Goal: Book appointment/travel/reservation

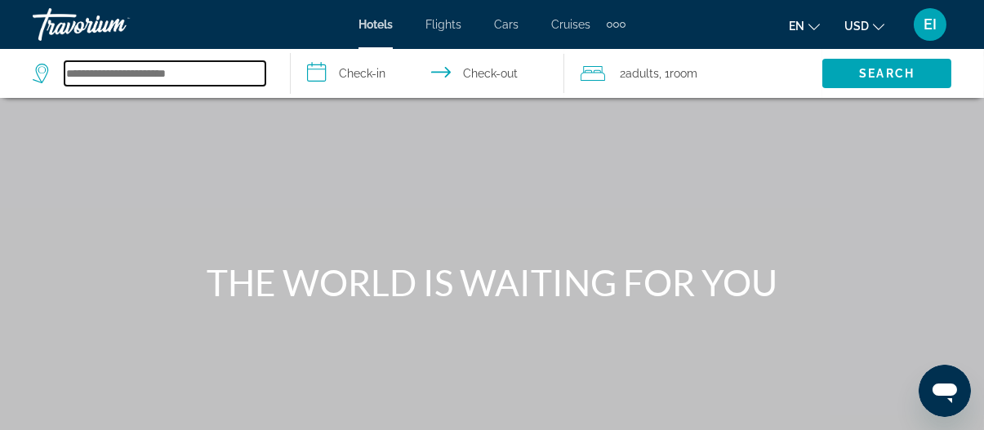
click at [153, 76] on input "Search hotel destination" at bounding box center [165, 73] width 201 height 25
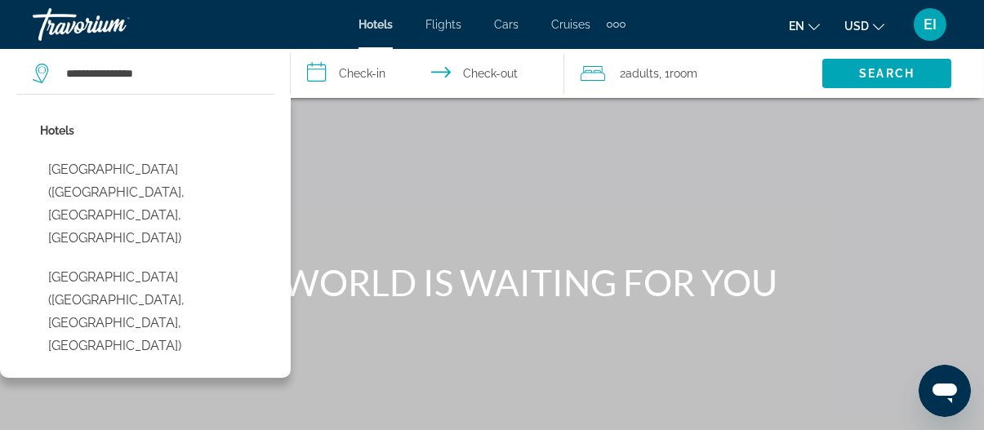
click at [176, 173] on button "Harborside Hotel (Oxon Hill, MD, US)" at bounding box center [157, 204] width 234 height 100
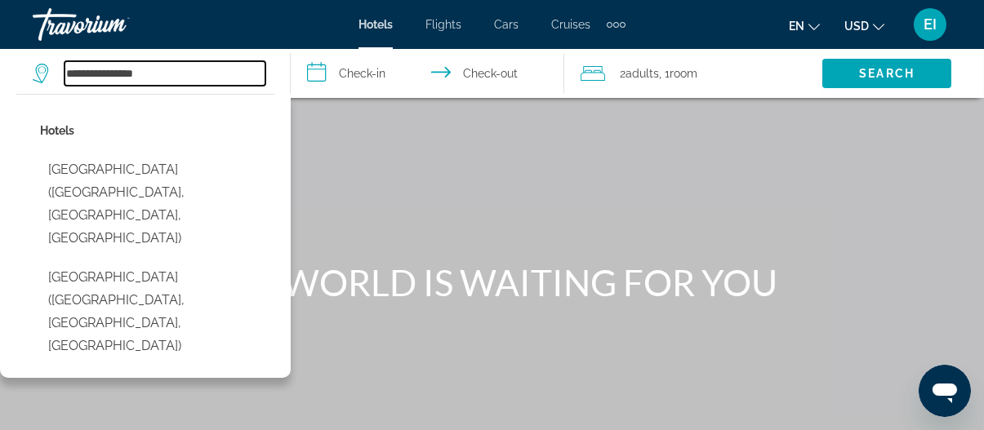
type input "**********"
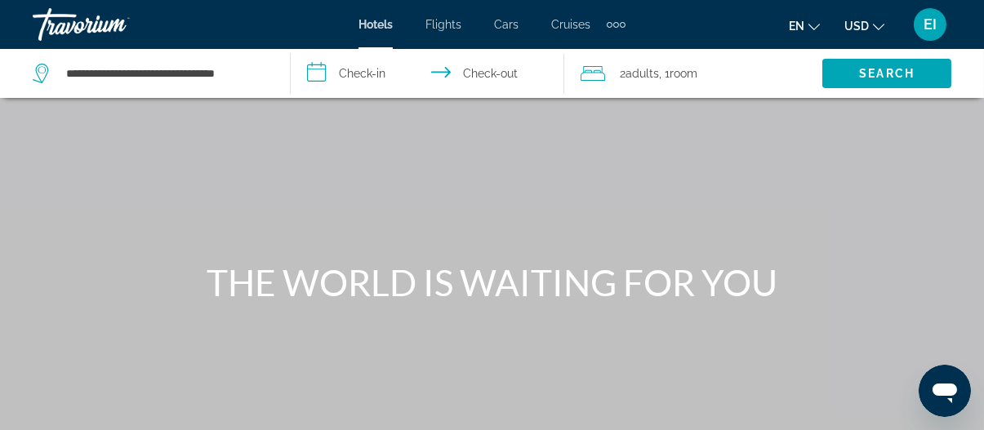
click at [383, 63] on input "**********" at bounding box center [431, 76] width 281 height 54
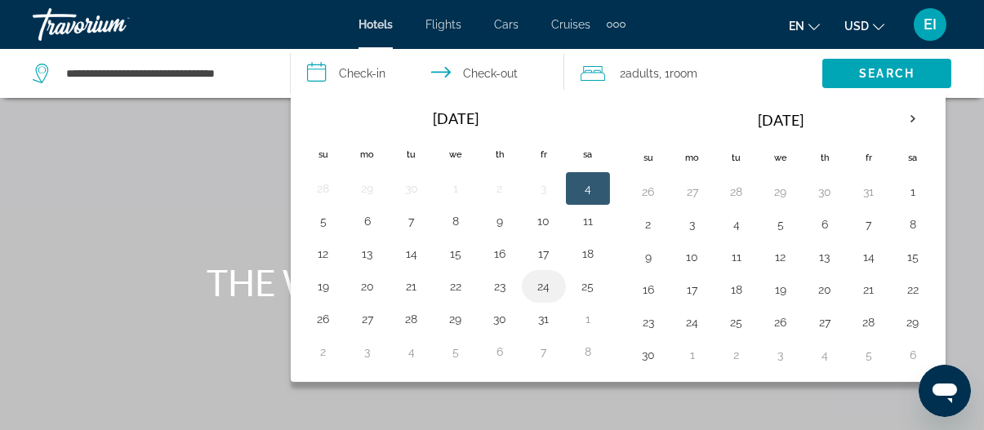
click at [540, 280] on button "24" at bounding box center [544, 286] width 26 height 23
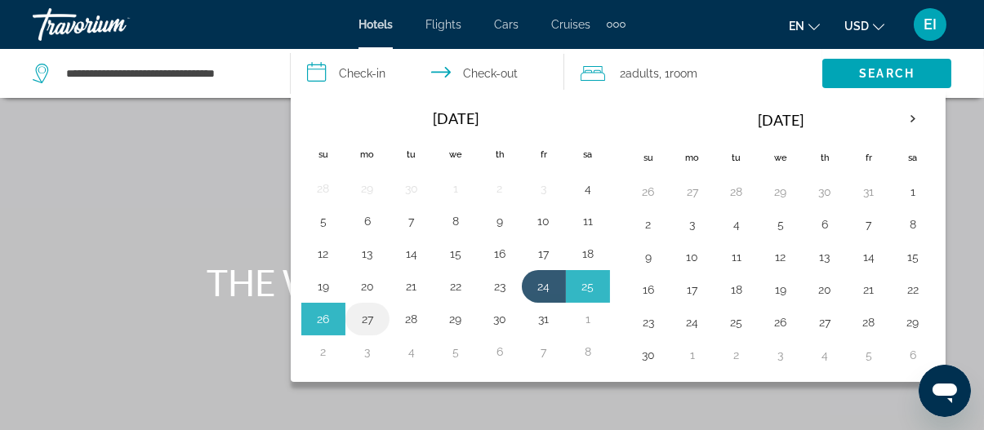
click at [364, 317] on button "27" at bounding box center [368, 319] width 26 height 23
type input "**********"
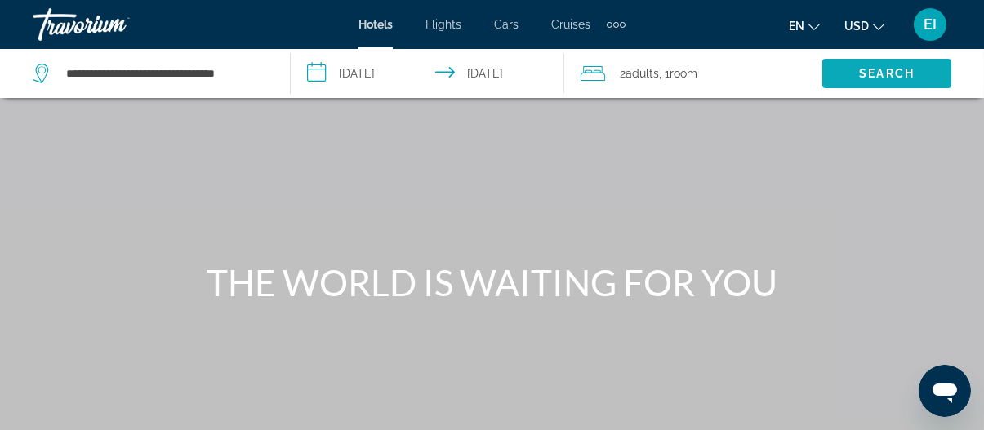
click at [838, 73] on span "Search" at bounding box center [887, 73] width 129 height 39
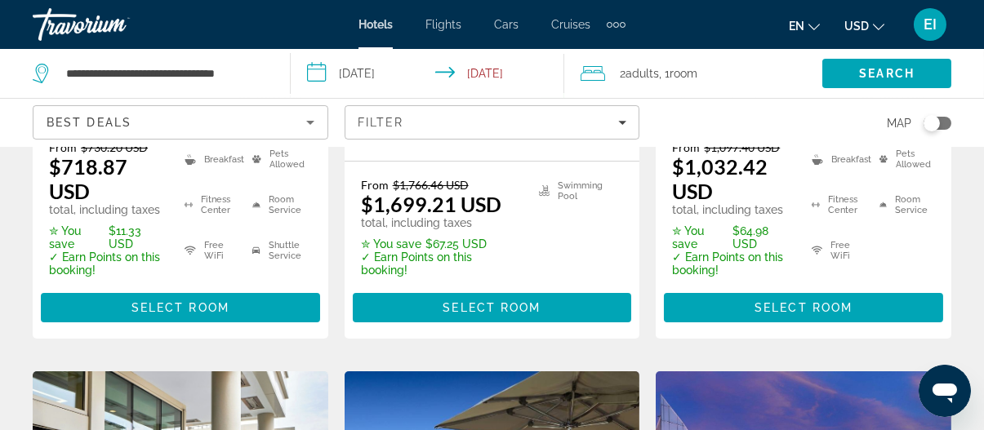
scroll to position [490, 0]
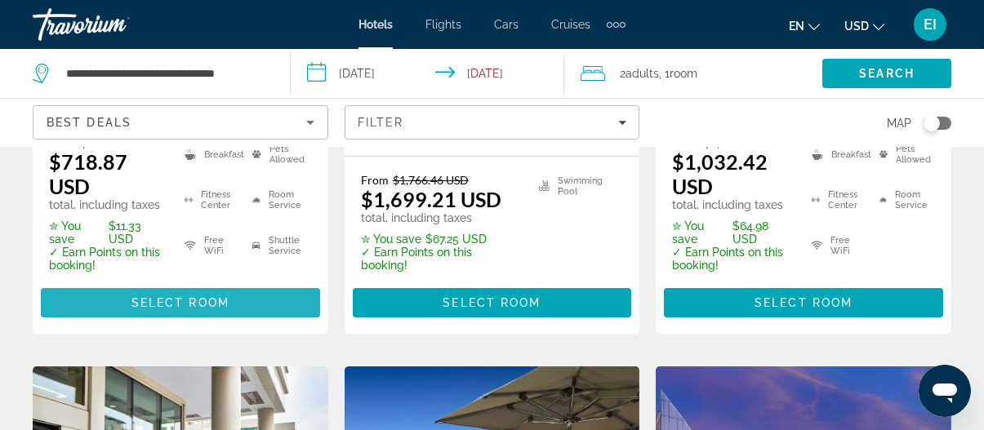
click at [146, 306] on span "Select Room" at bounding box center [181, 303] width 98 height 13
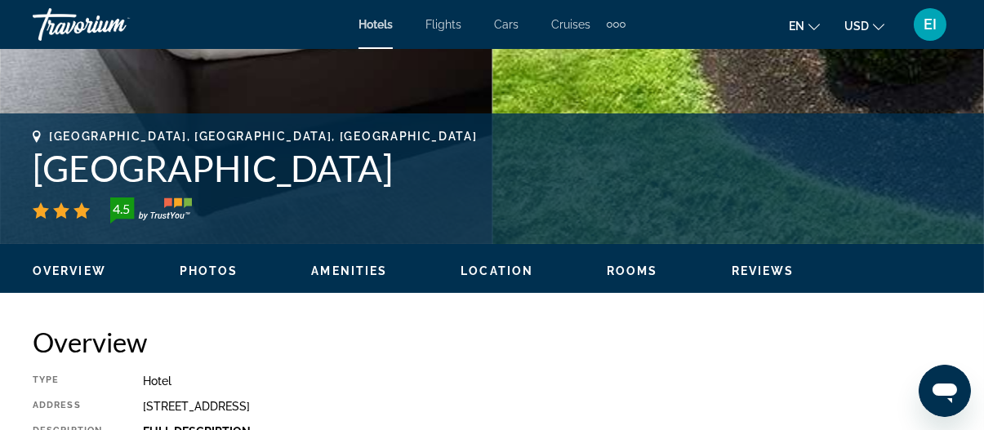
scroll to position [408, 0]
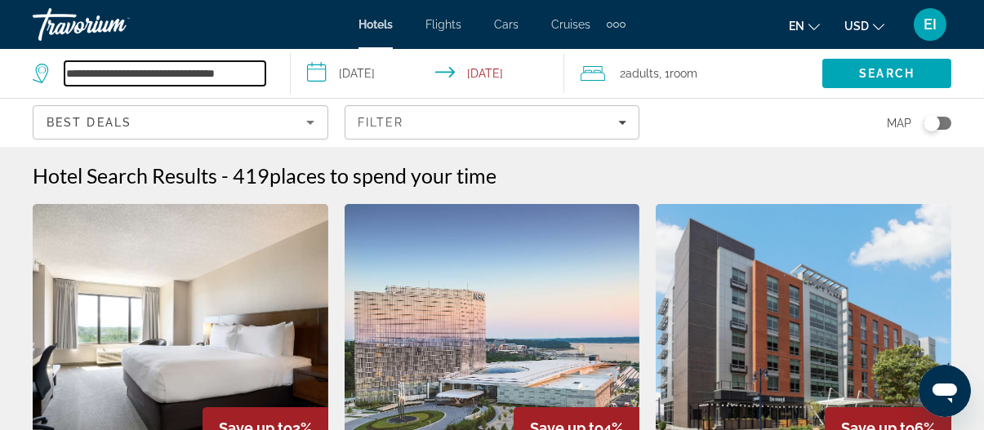
click at [172, 73] on input "**********" at bounding box center [165, 73] width 201 height 25
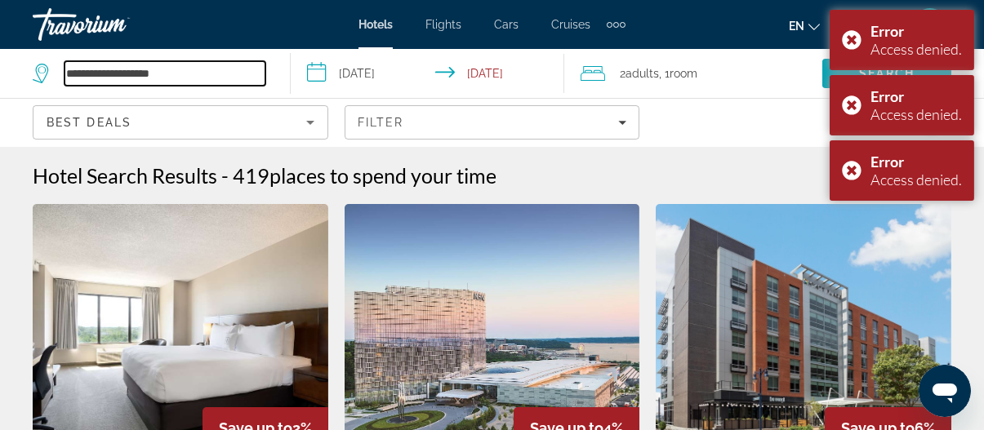
type input "**********"
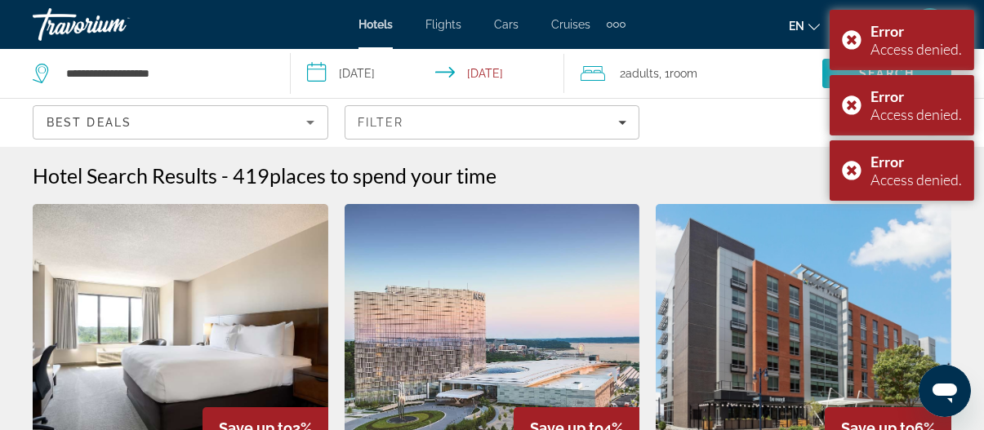
click at [41, 76] on icon "Search widget" at bounding box center [43, 74] width 20 height 20
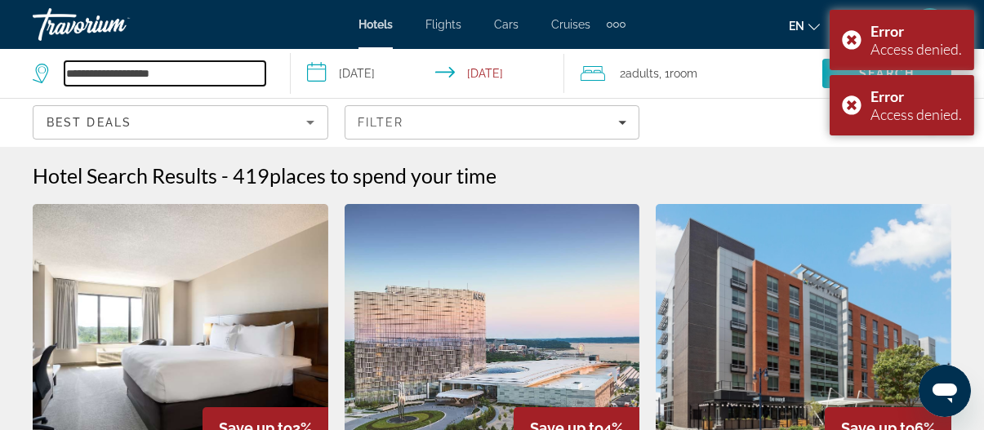
drag, startPoint x: 193, startPoint y: 83, endPoint x: 55, endPoint y: 88, distance: 138.2
click at [55, 87] on div "**********" at bounding box center [153, 73] width 241 height 49
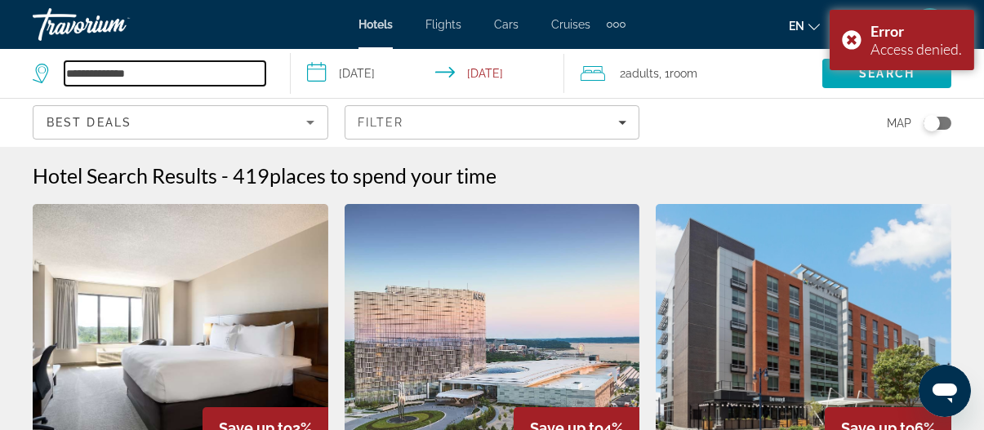
type input "**********"
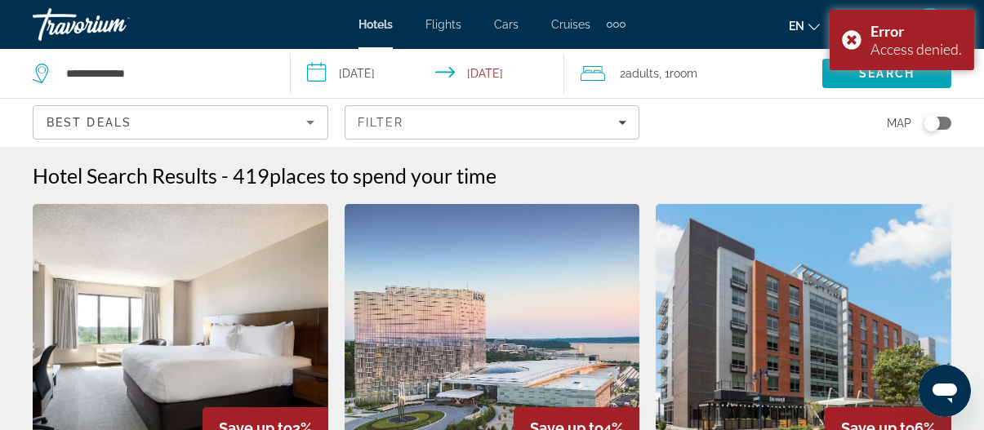
click at [101, 29] on div "Travorium" at bounding box center [114, 24] width 163 height 42
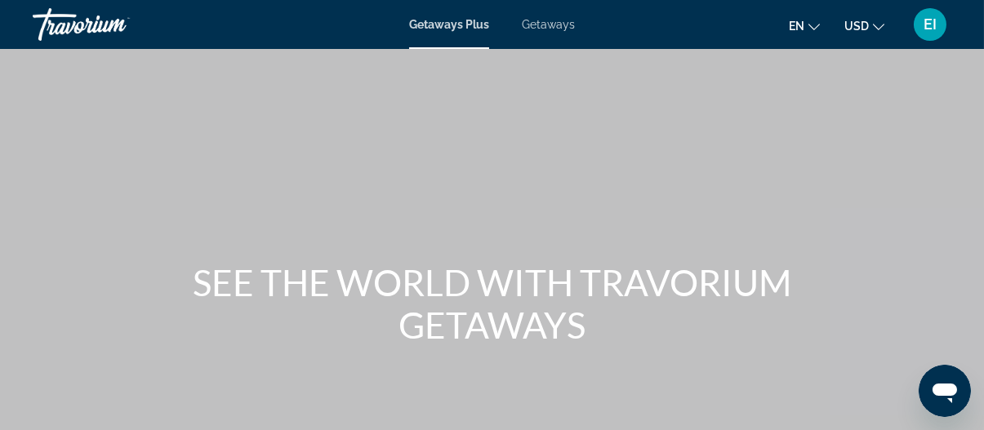
click at [520, 36] on div "Getaways Plus Getaways en English Español Français Italiano Português русский U…" at bounding box center [492, 24] width 984 height 42
click at [932, 24] on span "EI" at bounding box center [930, 24] width 13 height 16
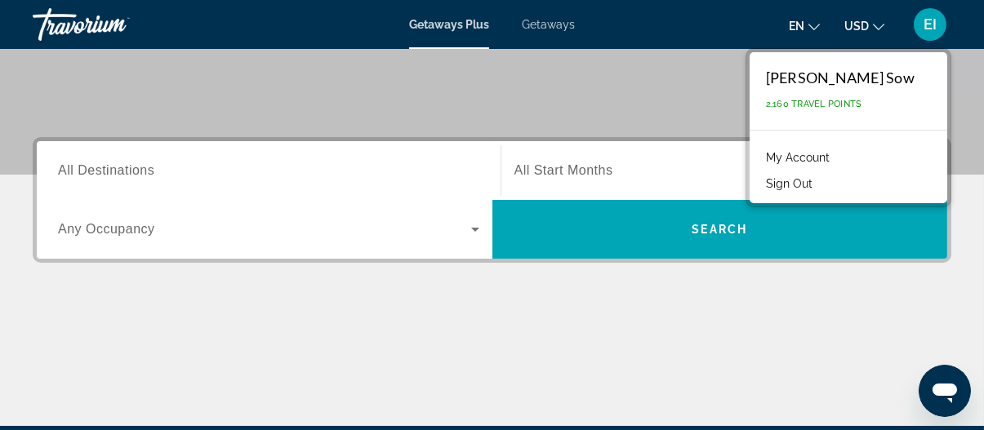
scroll to position [408, 0]
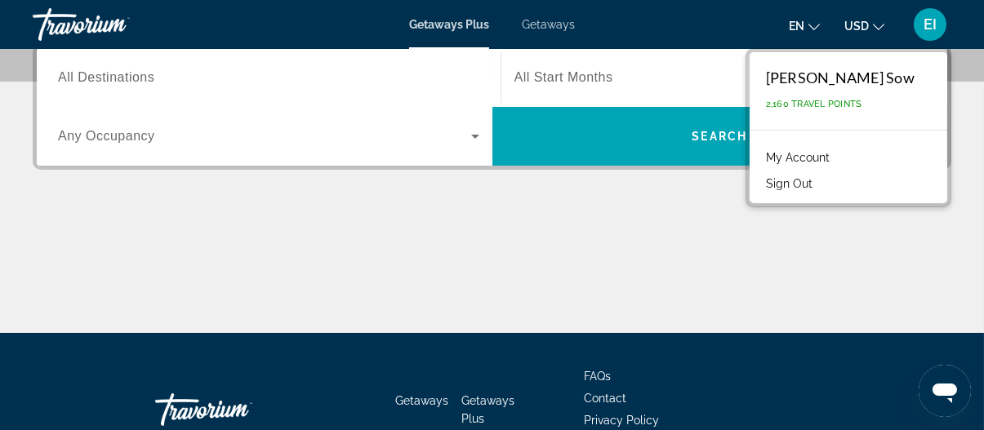
click at [216, 77] on input "Destination All Destinations" at bounding box center [269, 79] width 422 height 20
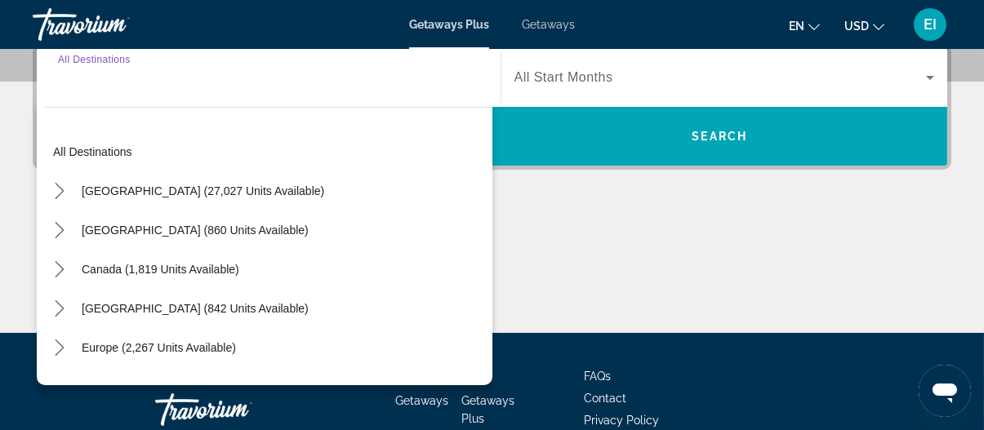
scroll to position [399, 0]
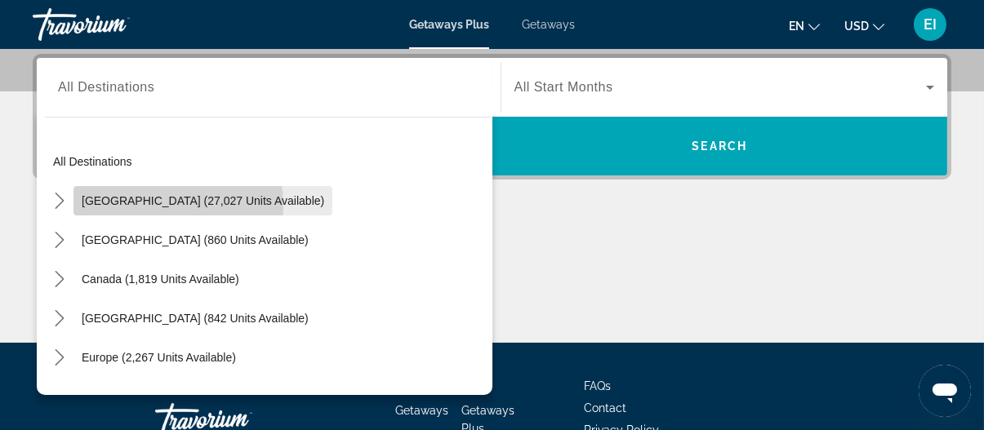
click at [134, 207] on span "Select destination: United States (27,027 units available)" at bounding box center [203, 200] width 259 height 39
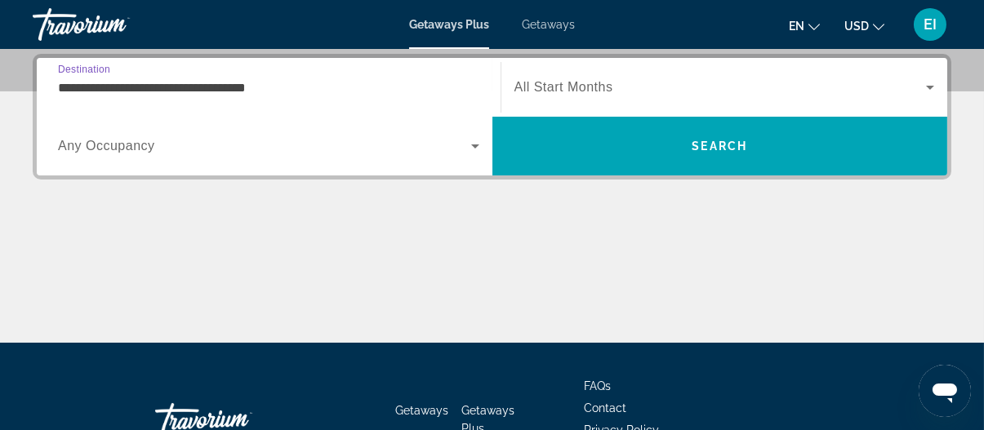
click at [148, 143] on span "Any Occupancy" at bounding box center [106, 146] width 97 height 14
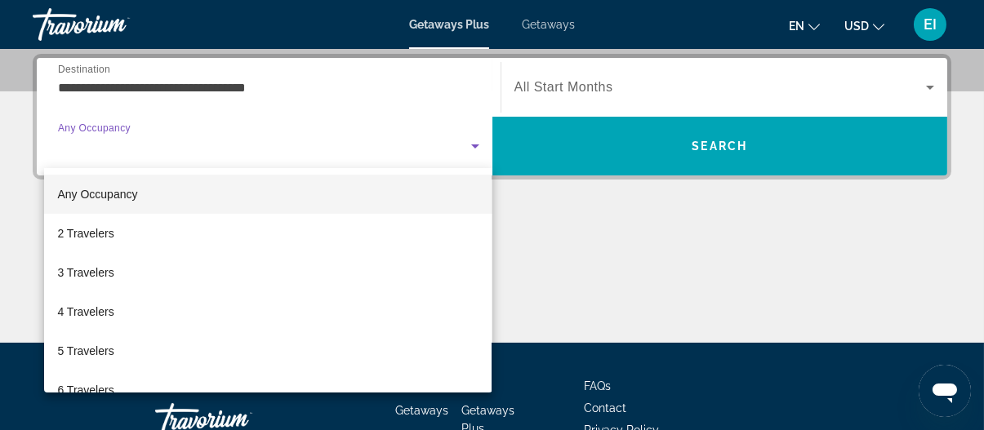
click at [149, 109] on div at bounding box center [492, 215] width 984 height 430
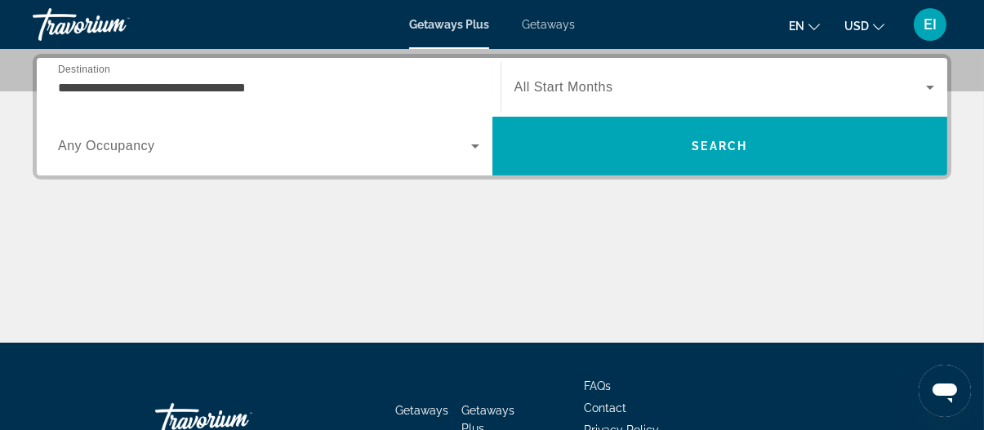
click at [306, 78] on input "**********" at bounding box center [269, 88] width 422 height 20
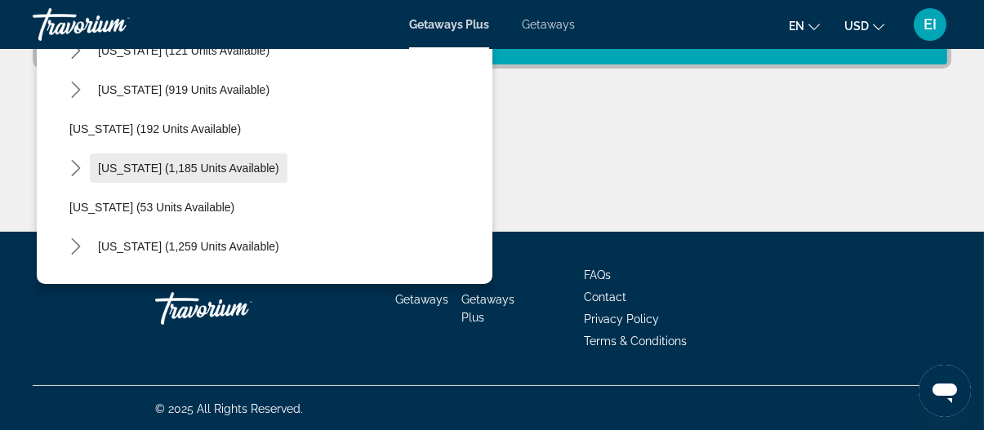
scroll to position [1144, 0]
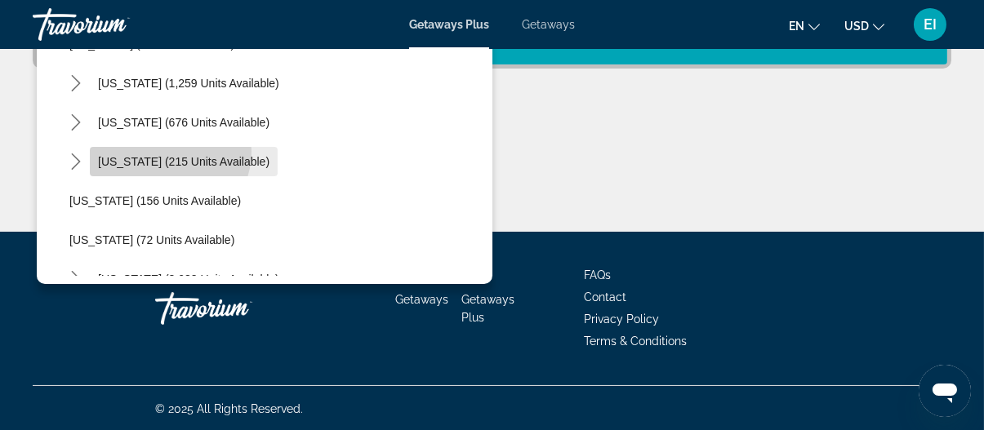
click at [168, 151] on span "Select destination: Texas (215 units available)" at bounding box center [184, 161] width 188 height 39
type input "**********"
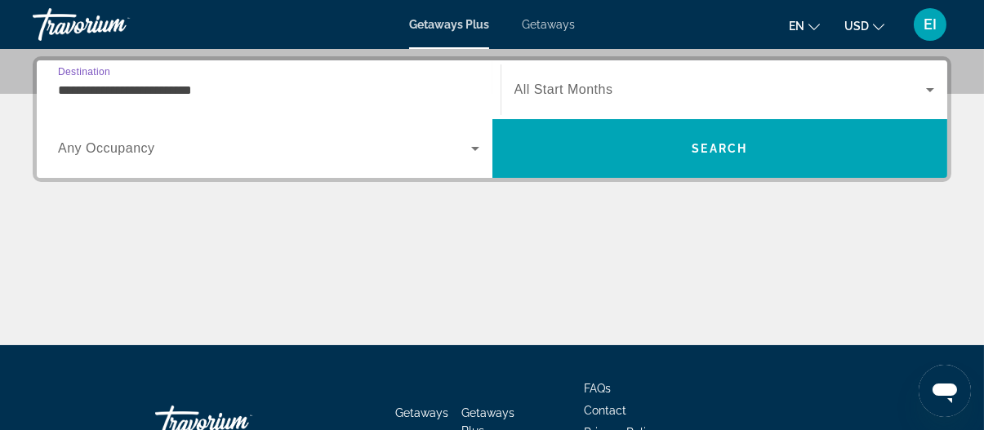
scroll to position [399, 0]
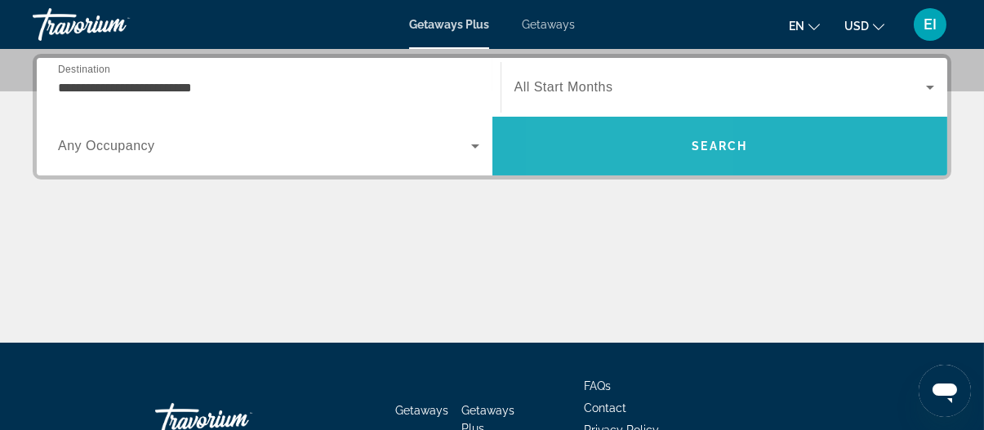
click at [634, 140] on span "Search" at bounding box center [721, 146] width 456 height 39
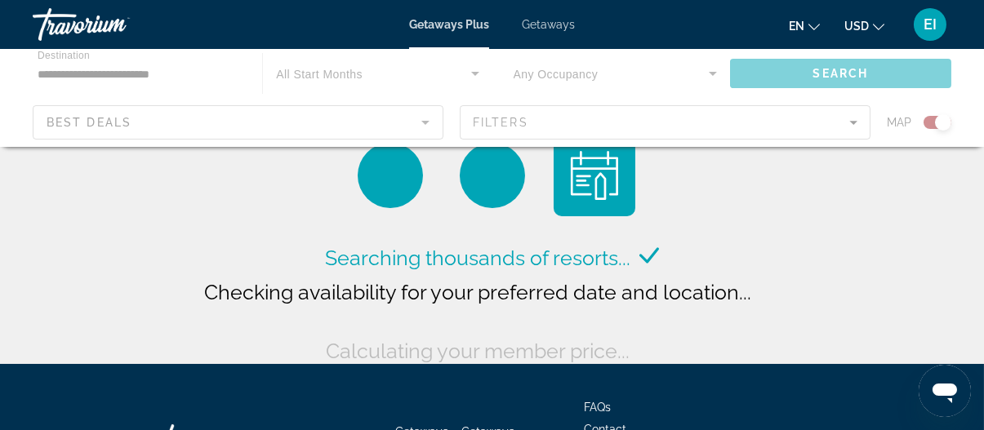
click at [226, 123] on div "Main content" at bounding box center [492, 98] width 984 height 98
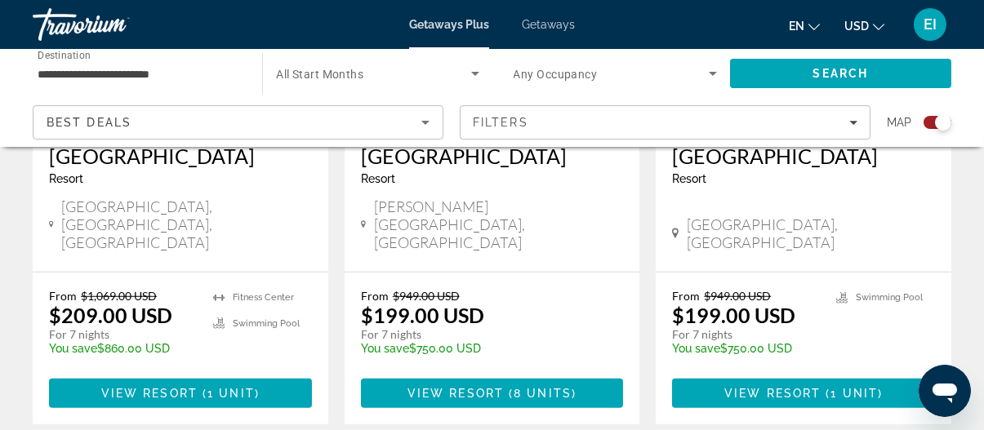
scroll to position [2777, 0]
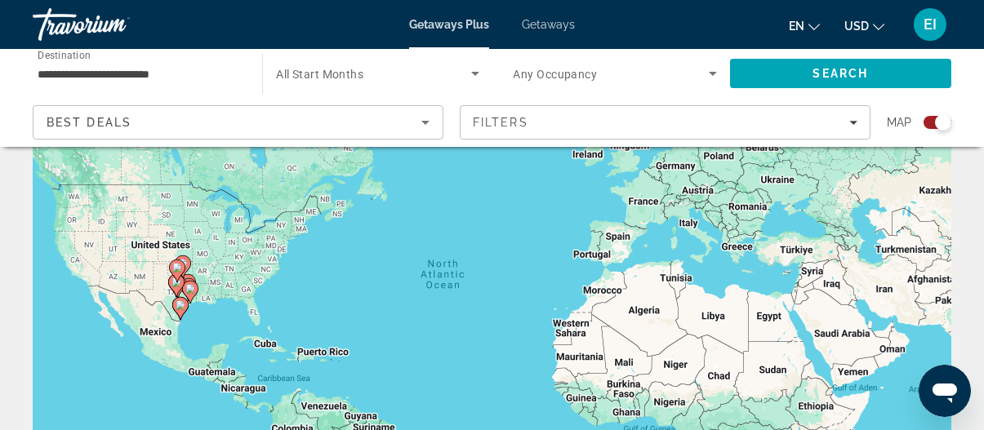
scroll to position [82, 0]
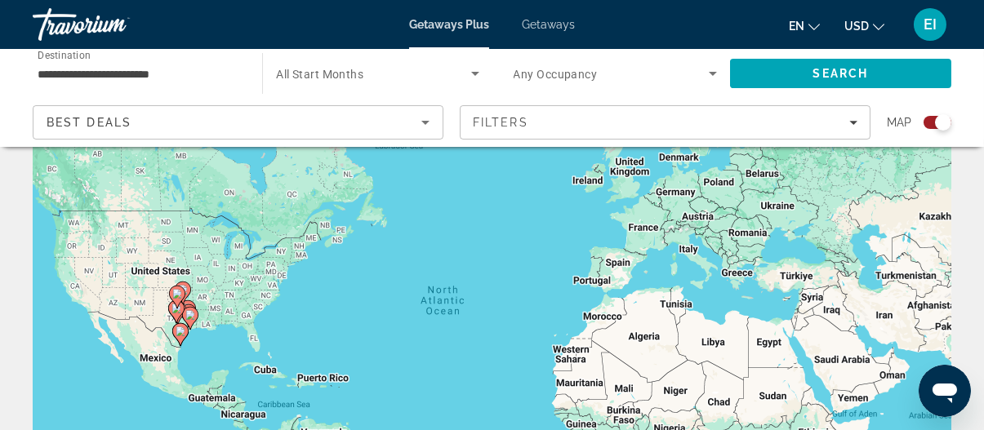
click at [533, 11] on div "Getaways Plus Getaways en English Español Français Italiano Português русский U…" at bounding box center [492, 24] width 984 height 42
click at [525, 21] on span "Getaways" at bounding box center [548, 24] width 53 height 13
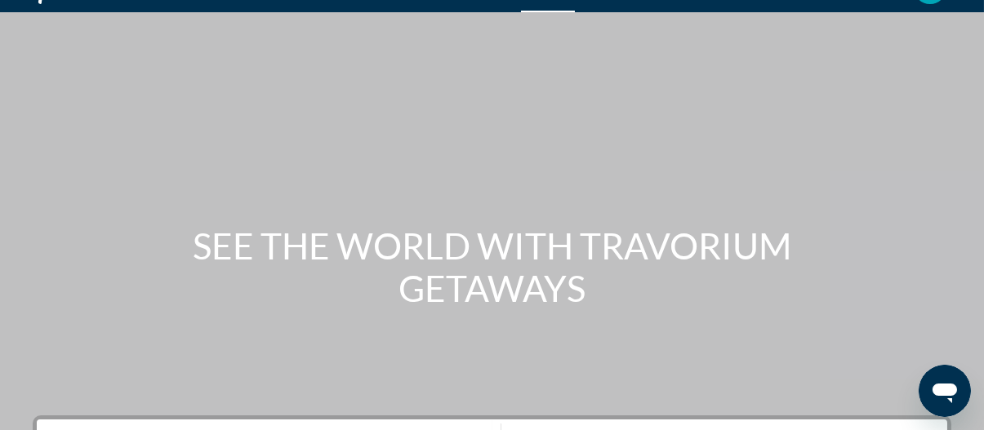
scroll to position [408, 0]
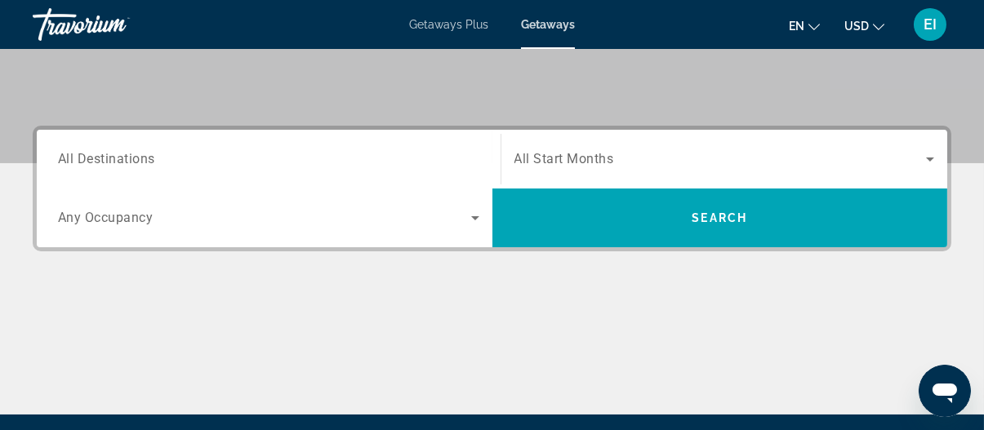
click at [263, 171] on div "Search widget" at bounding box center [269, 159] width 422 height 47
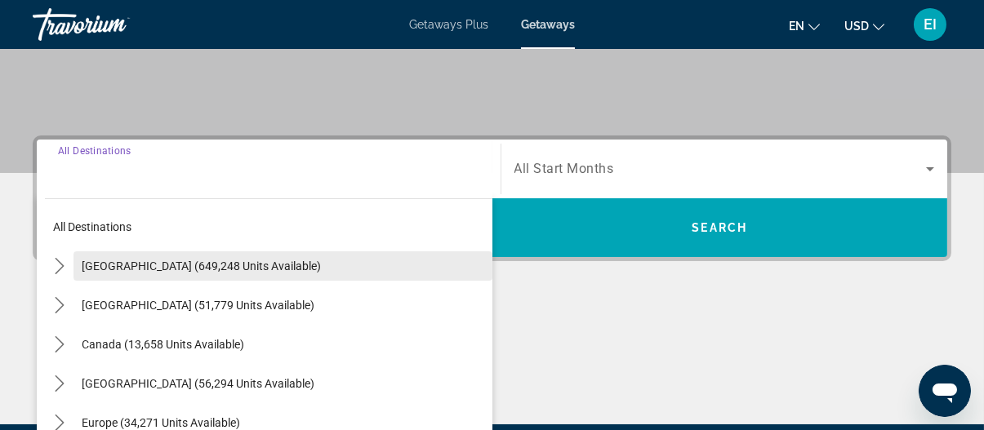
click at [92, 260] on span "[GEOGRAPHIC_DATA] (649,248 units available)" at bounding box center [201, 266] width 239 height 13
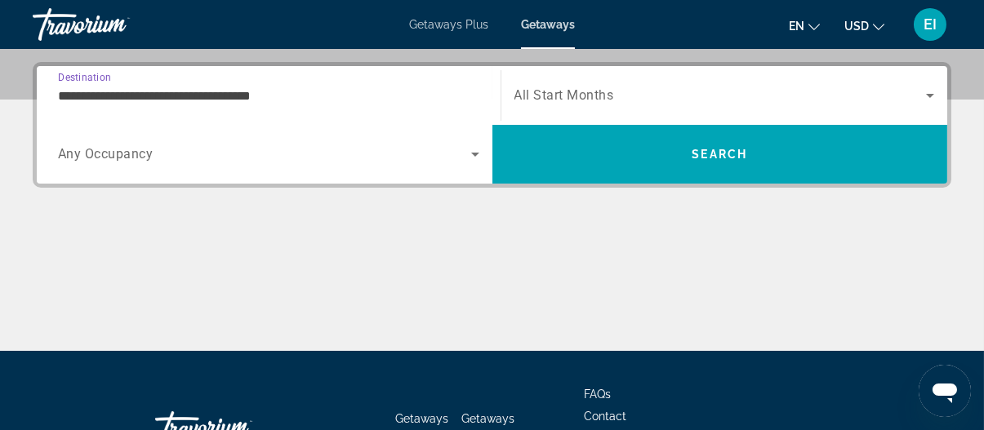
scroll to position [399, 0]
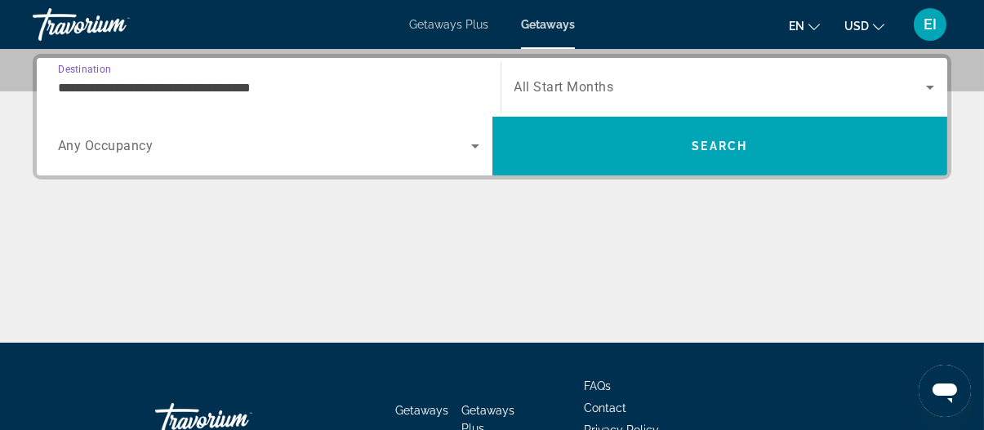
click at [132, 91] on input "**********" at bounding box center [269, 88] width 422 height 20
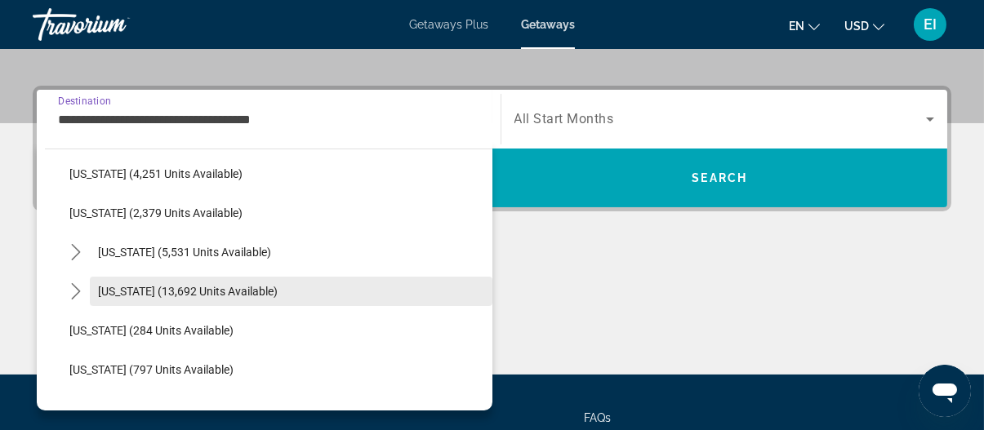
scroll to position [1389, 0]
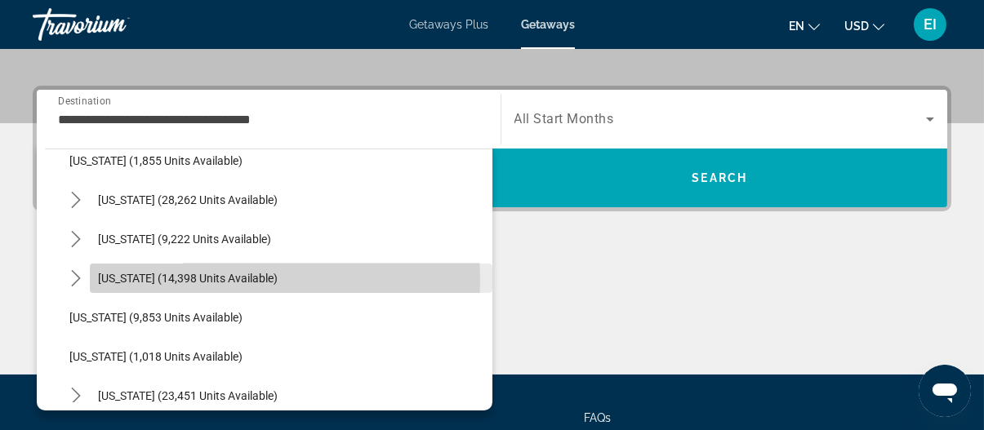
click at [123, 279] on span "[US_STATE] (14,398 units available)" at bounding box center [188, 278] width 180 height 13
type input "**********"
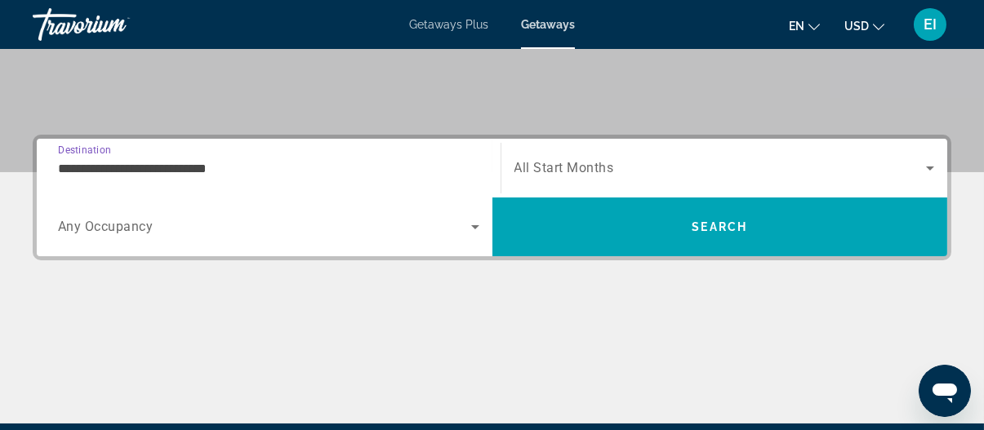
scroll to position [235, 0]
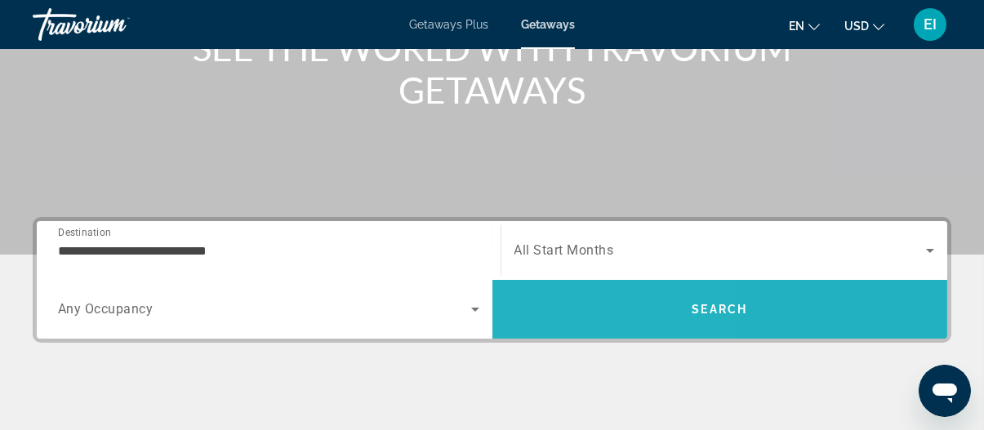
click at [533, 288] on span "Search" at bounding box center [721, 309] width 456 height 59
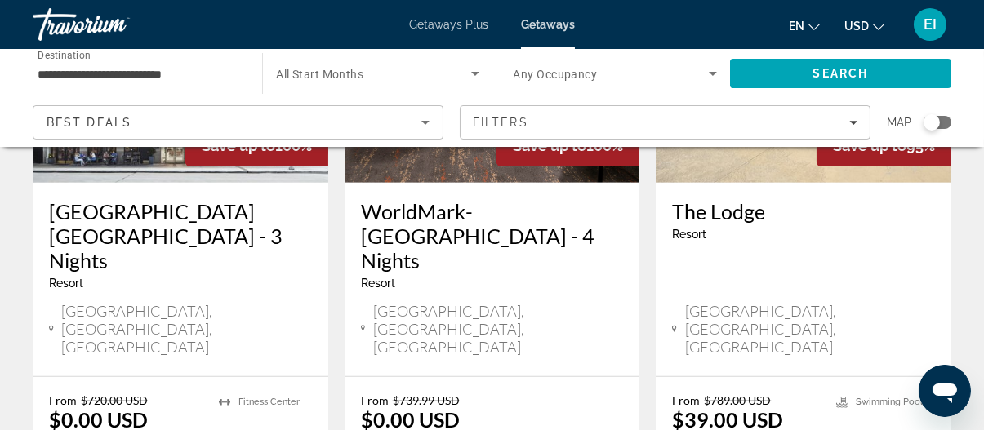
scroll to position [2287, 0]
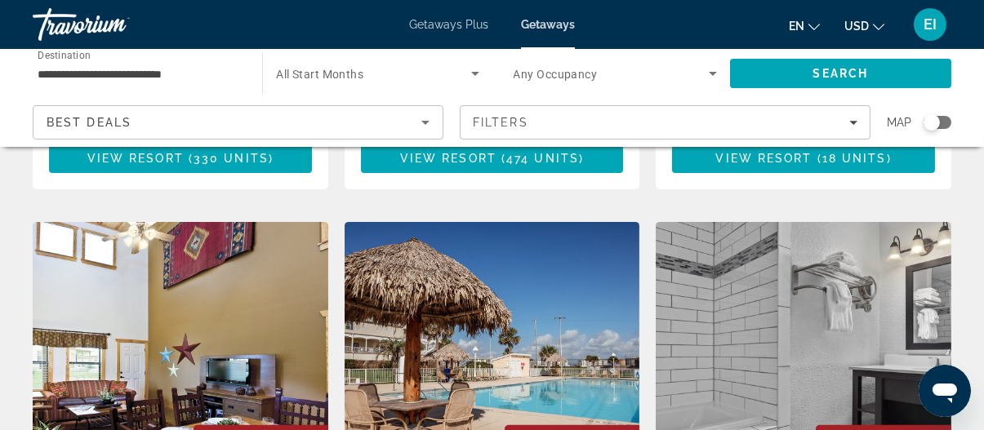
scroll to position [1225, 0]
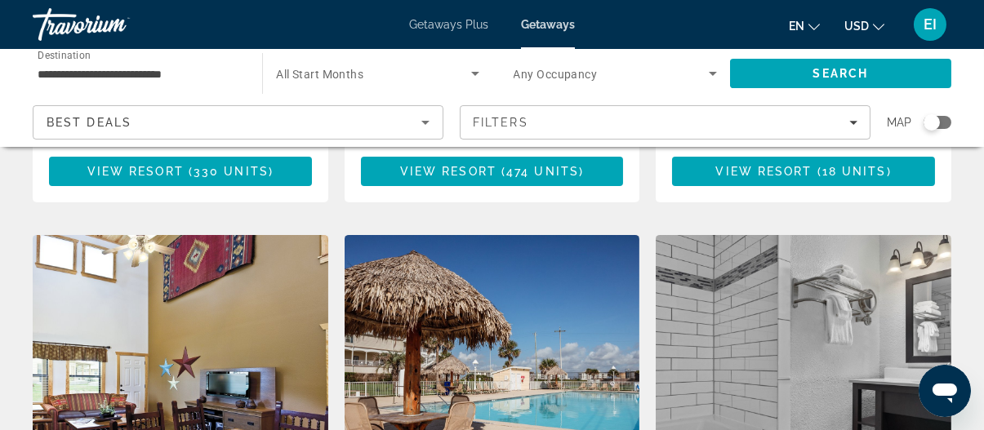
click at [422, 262] on img "Main content" at bounding box center [493, 365] width 296 height 261
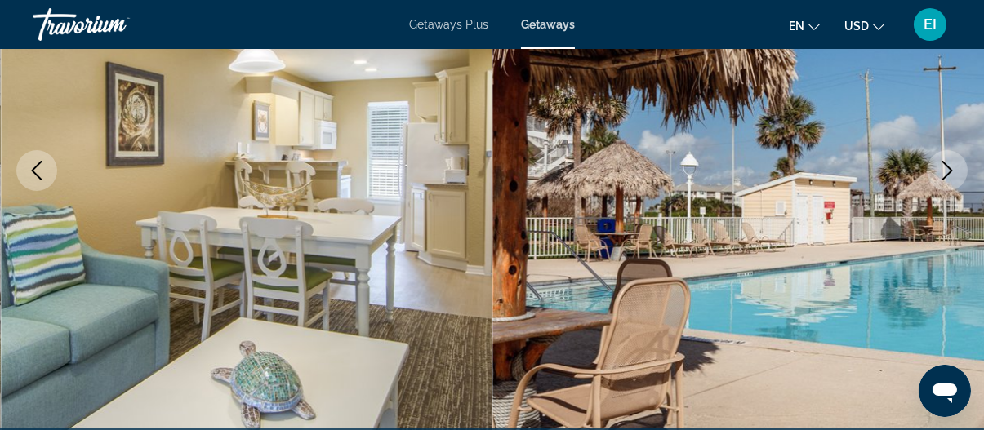
scroll to position [245, 0]
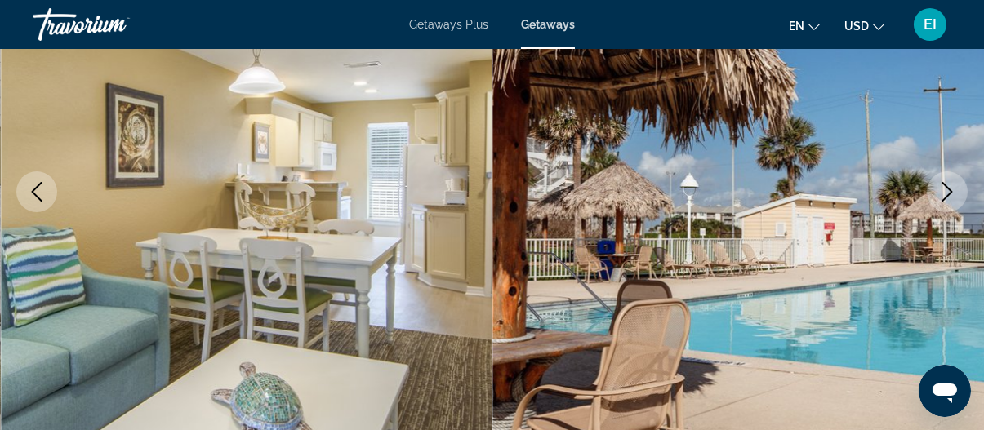
click at [108, 21] on div "Travorium" at bounding box center [114, 24] width 163 height 42
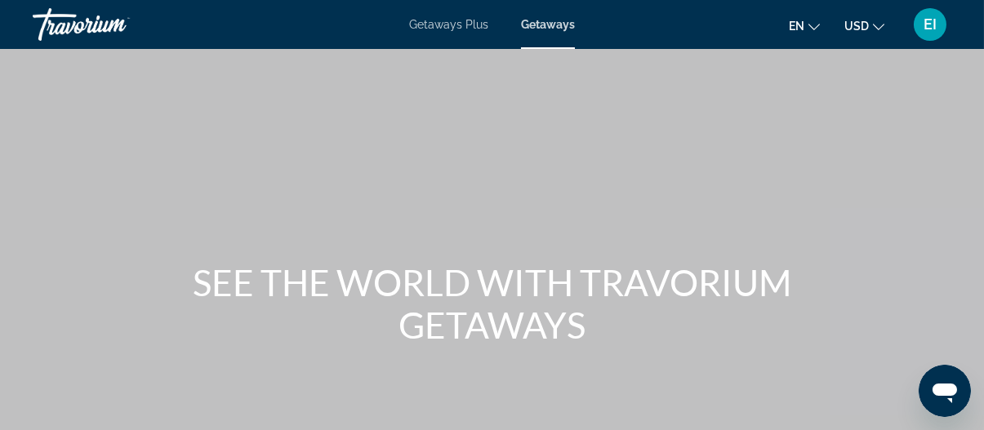
click at [467, 20] on span "Getaways Plus" at bounding box center [448, 24] width 79 height 13
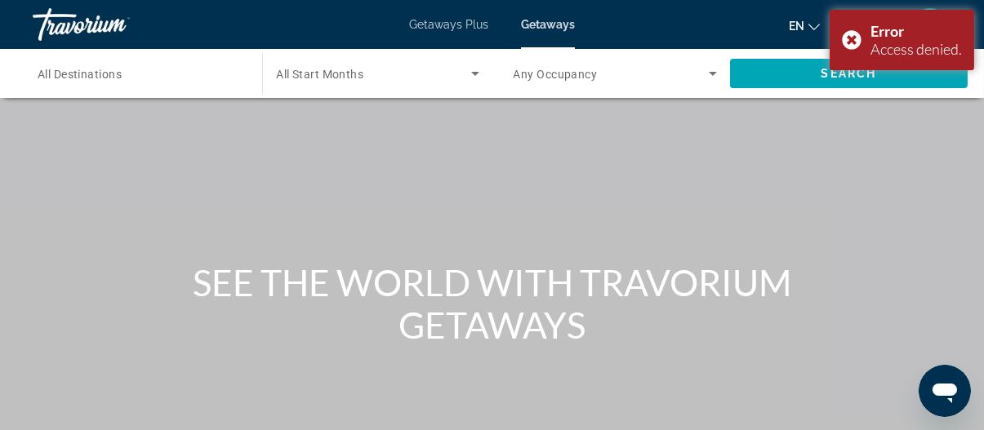
click at [111, 77] on span "All Destinations" at bounding box center [80, 74] width 84 height 13
click at [111, 77] on input "Destination All Destinations" at bounding box center [139, 75] width 203 height 20
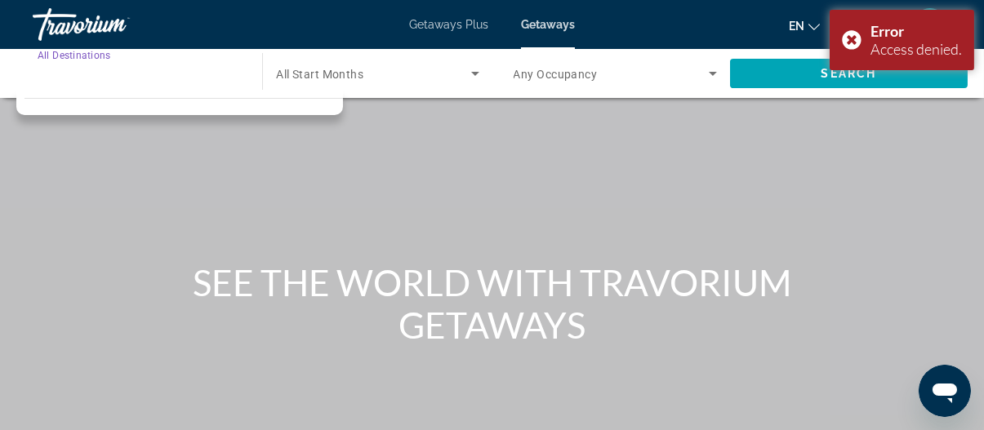
click at [199, 89] on div "Destination All Destinations" at bounding box center [140, 73] width 230 height 49
click at [109, 79] on span "All Destinations" at bounding box center [80, 74] width 84 height 13
click at [109, 79] on input "Destination All Destinations" at bounding box center [139, 75] width 203 height 20
click at [862, 39] on div "Error Access denied." at bounding box center [902, 40] width 145 height 60
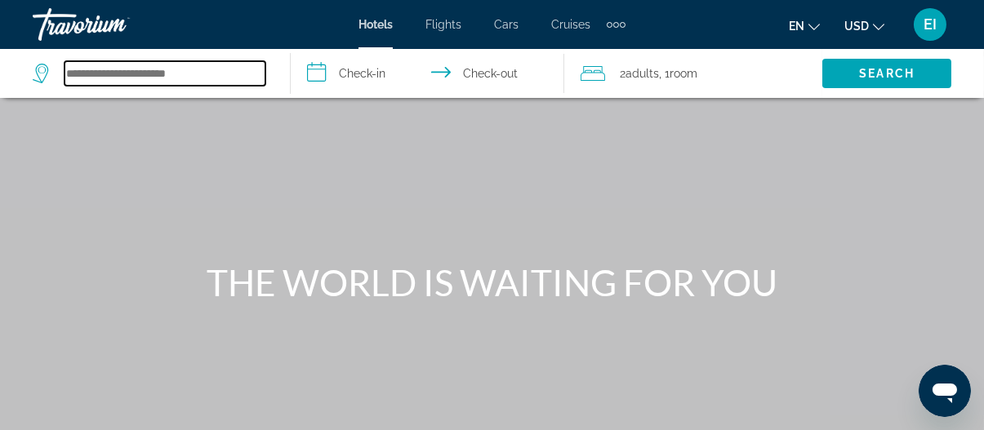
click at [94, 71] on input "Search hotel destination" at bounding box center [165, 73] width 201 height 25
paste input "**********"
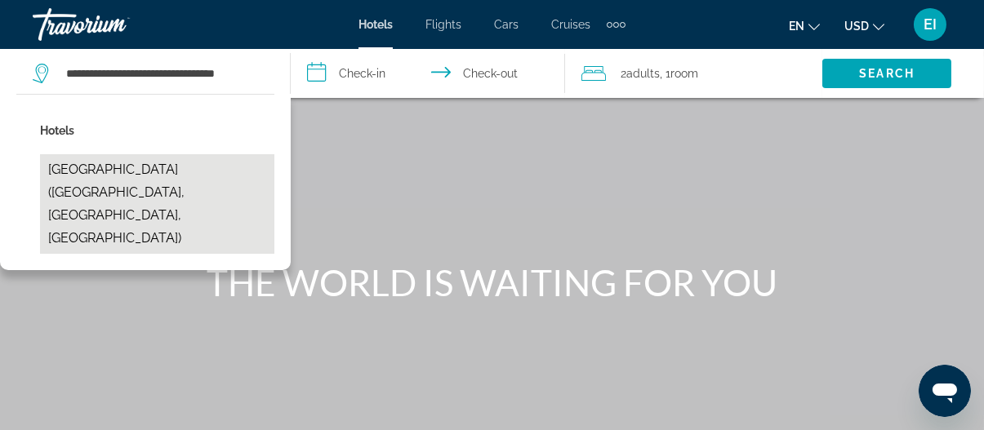
click at [118, 205] on button "College Park Marriott Hotel & Conference Center (College Park, MD, US)" at bounding box center [157, 204] width 234 height 100
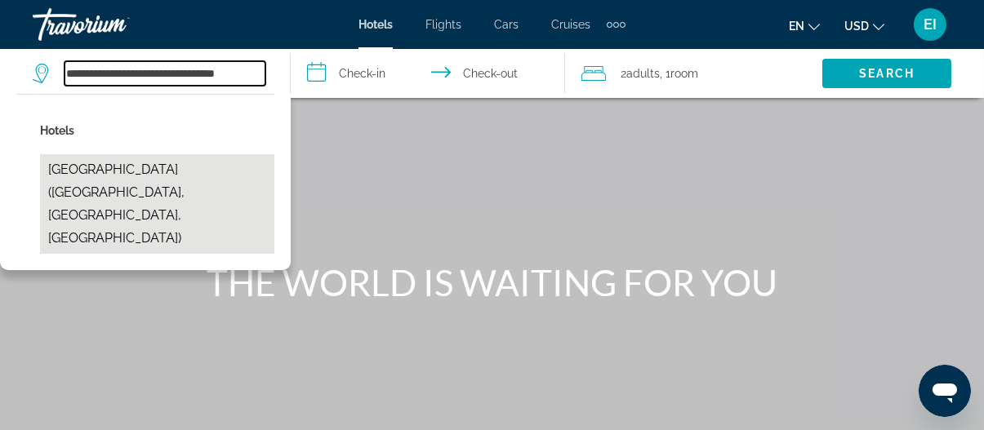
type input "**********"
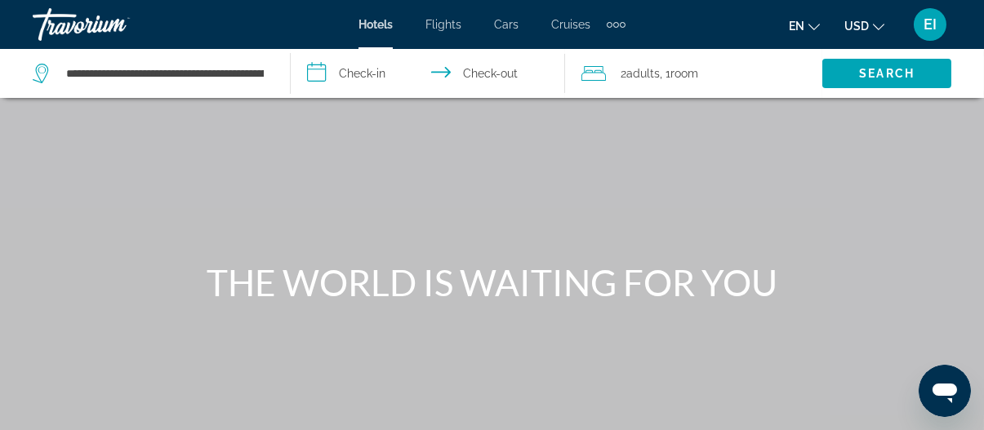
click at [377, 74] on input "**********" at bounding box center [431, 76] width 281 height 54
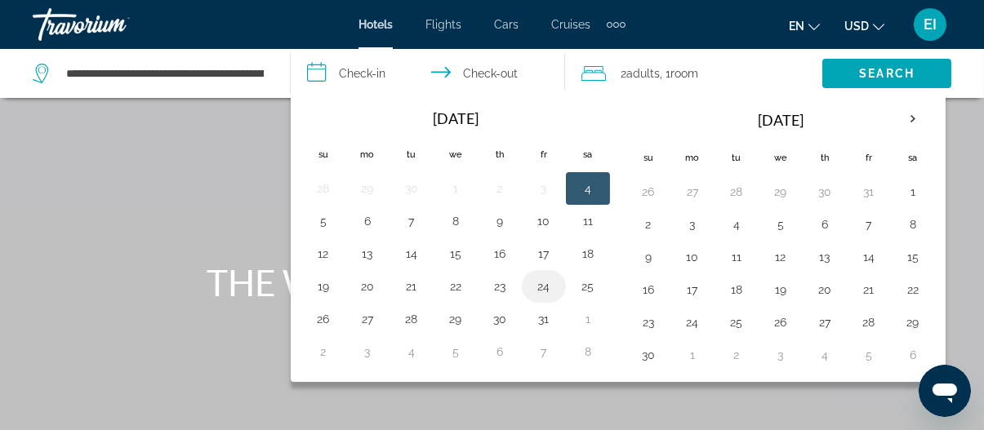
click at [538, 276] on button "24" at bounding box center [544, 286] width 26 height 23
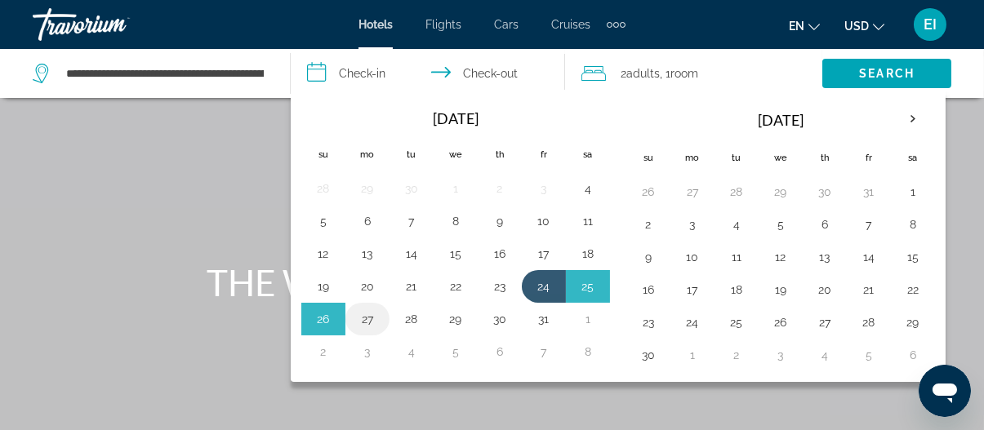
click at [363, 310] on button "27" at bounding box center [368, 319] width 26 height 23
type input "**********"
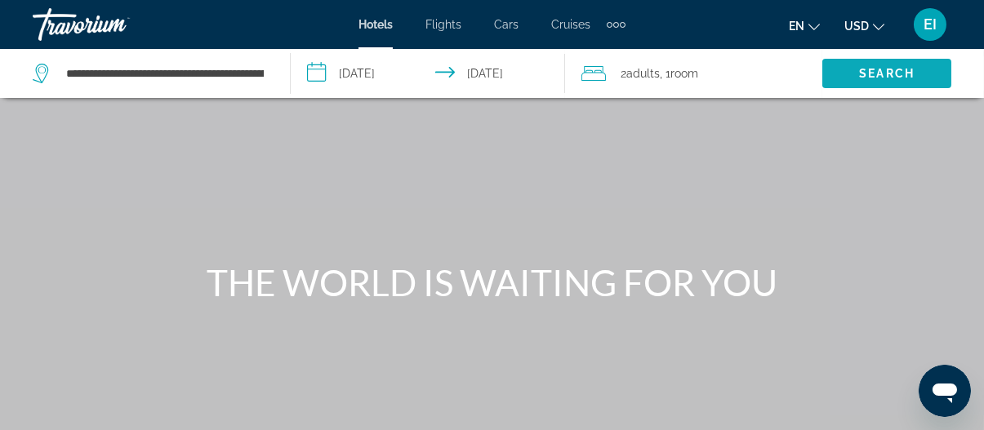
click at [890, 62] on span "Search" at bounding box center [887, 73] width 129 height 39
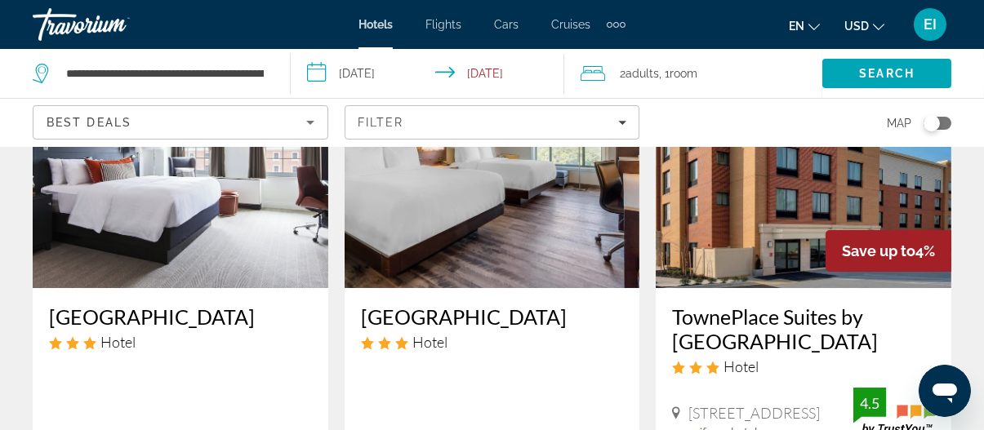
scroll to position [163, 0]
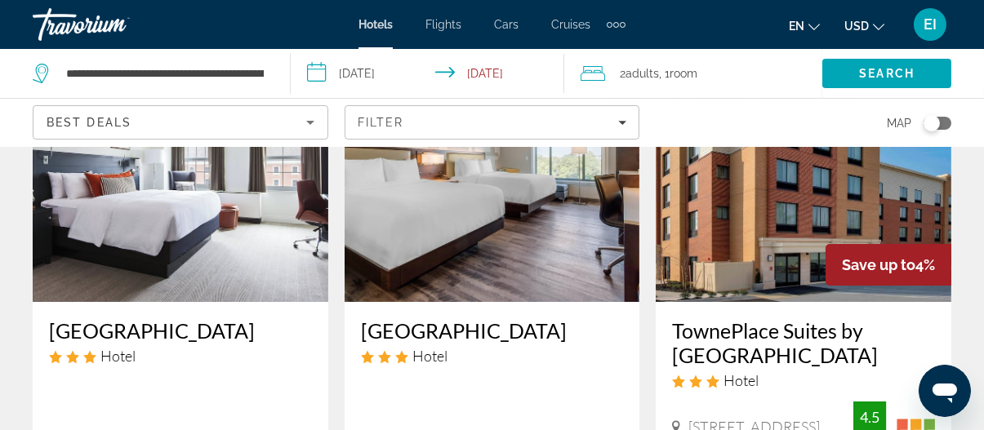
click at [214, 233] on img "Main content" at bounding box center [181, 171] width 296 height 261
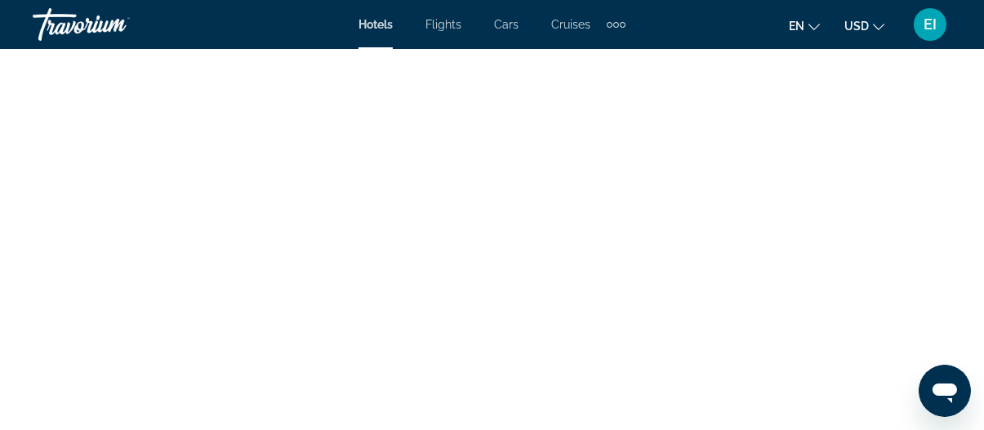
scroll to position [3594, 0]
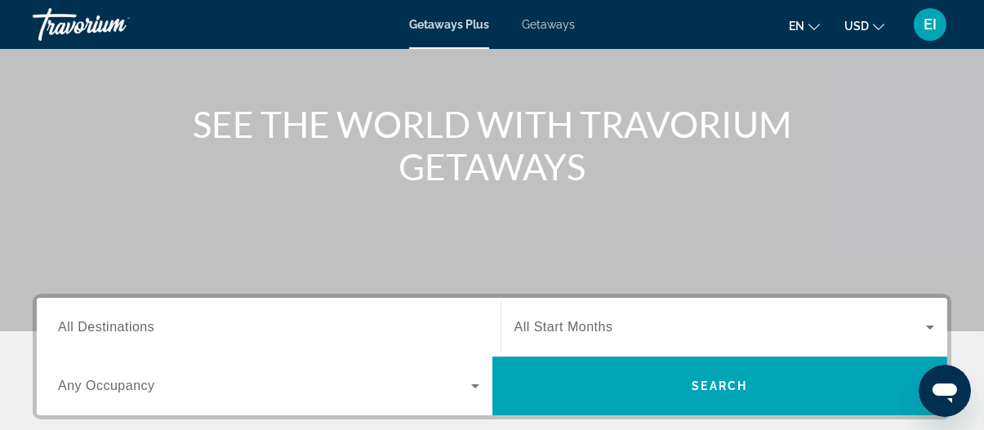
scroll to position [327, 0]
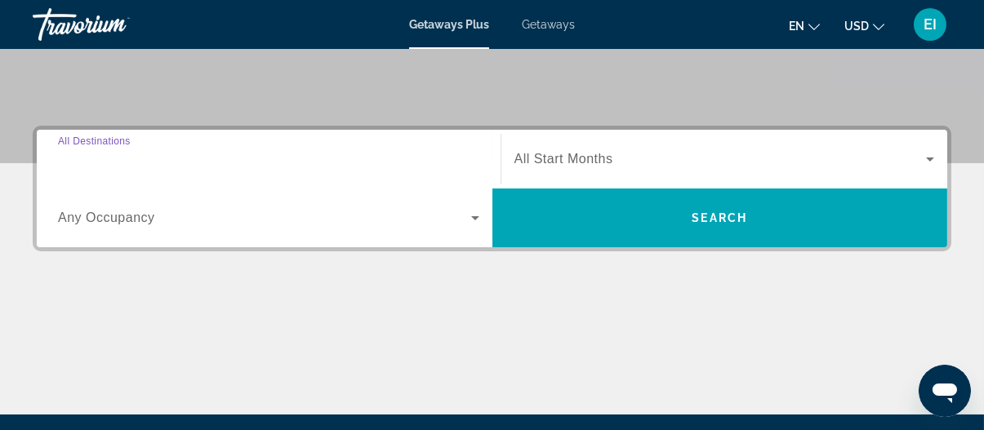
click at [154, 154] on input "Destination All Destinations" at bounding box center [269, 160] width 422 height 20
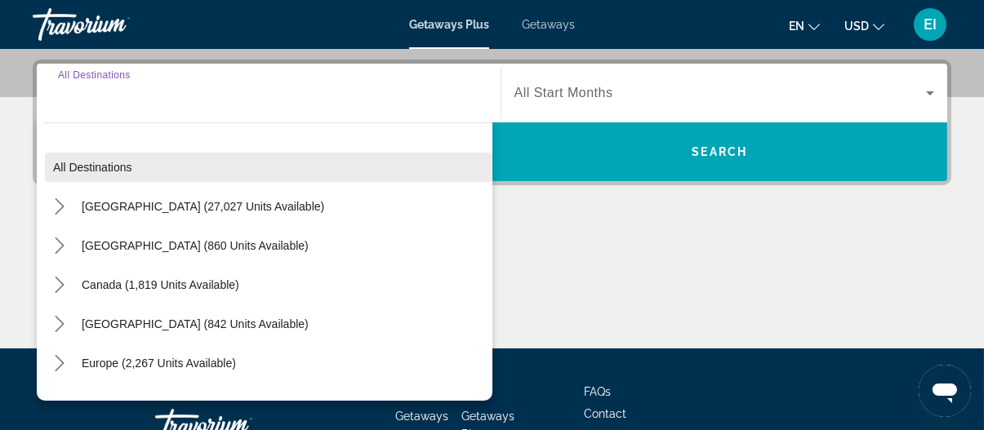
scroll to position [399, 0]
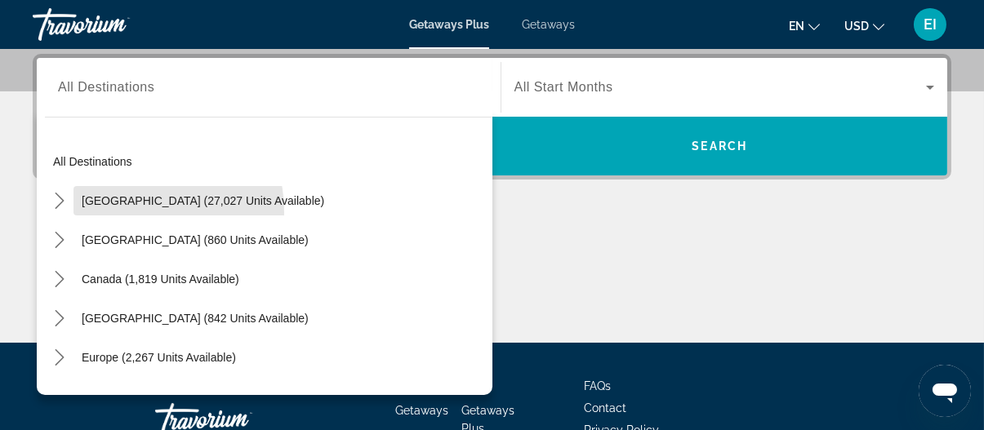
click at [117, 212] on span "Select destination: United States (27,027 units available)" at bounding box center [203, 200] width 259 height 39
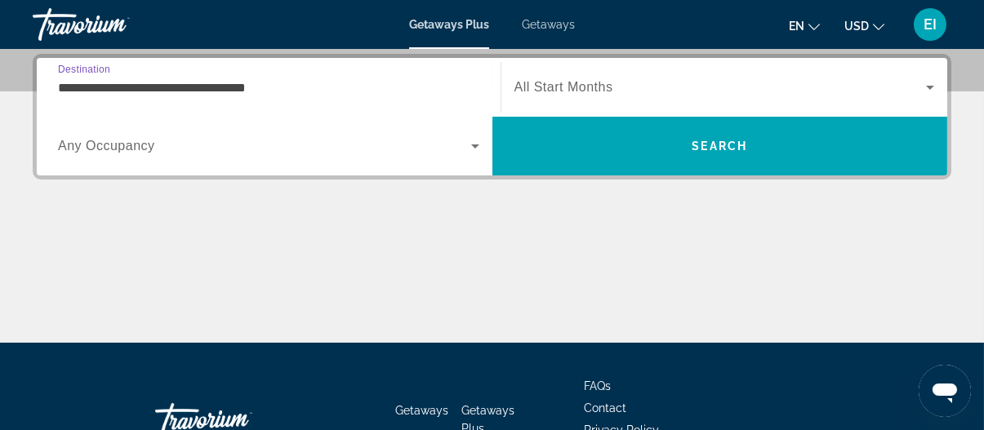
click at [199, 90] on input "**********" at bounding box center [269, 88] width 422 height 20
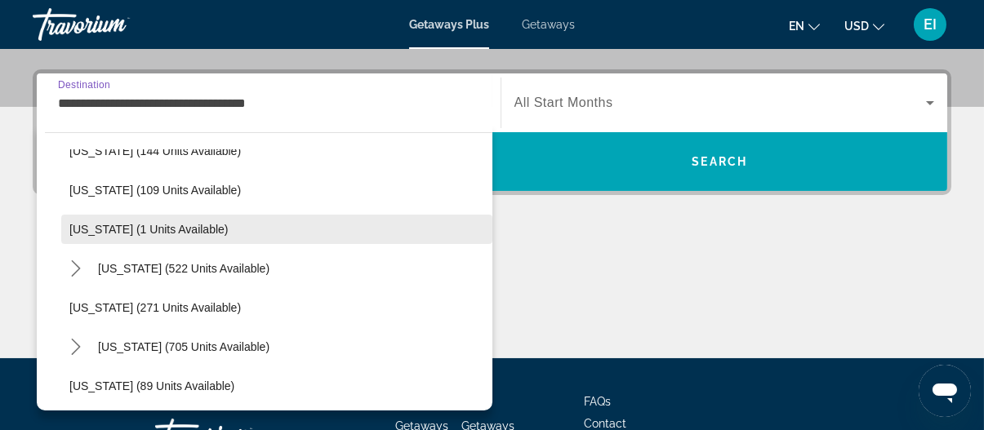
scroll to position [572, 0]
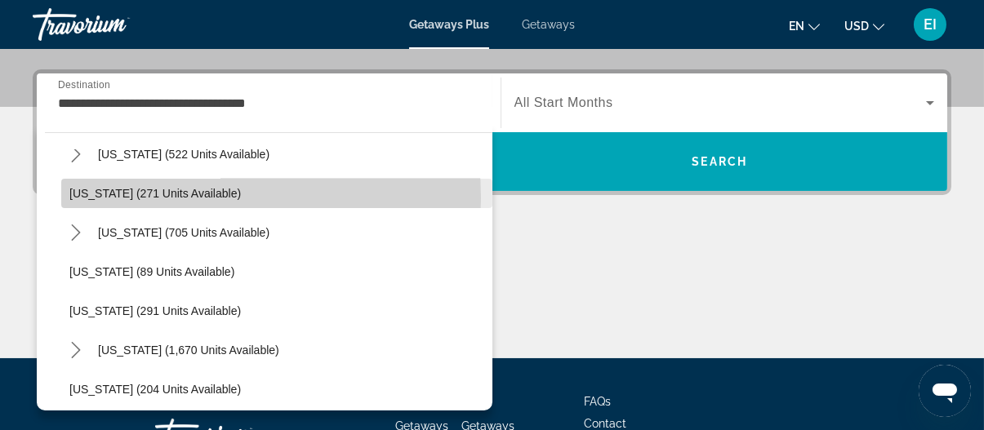
click at [142, 196] on span "[US_STATE] (271 units available)" at bounding box center [155, 193] width 172 height 13
type input "**********"
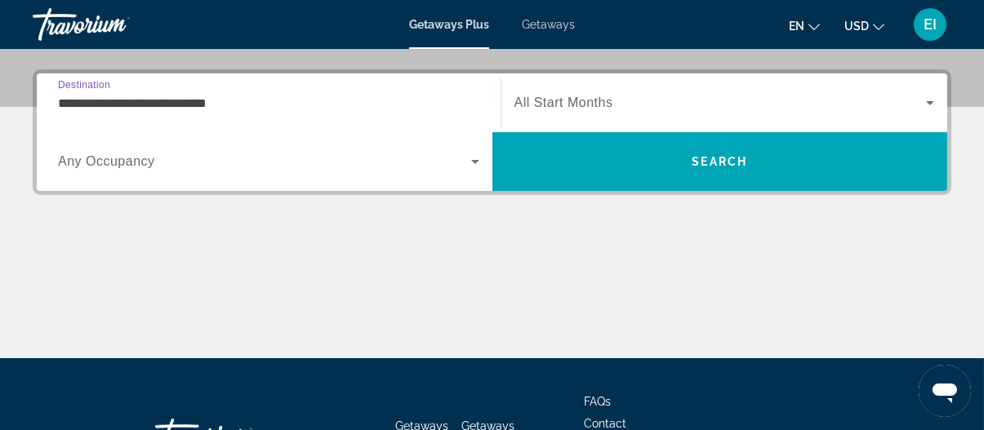
scroll to position [399, 0]
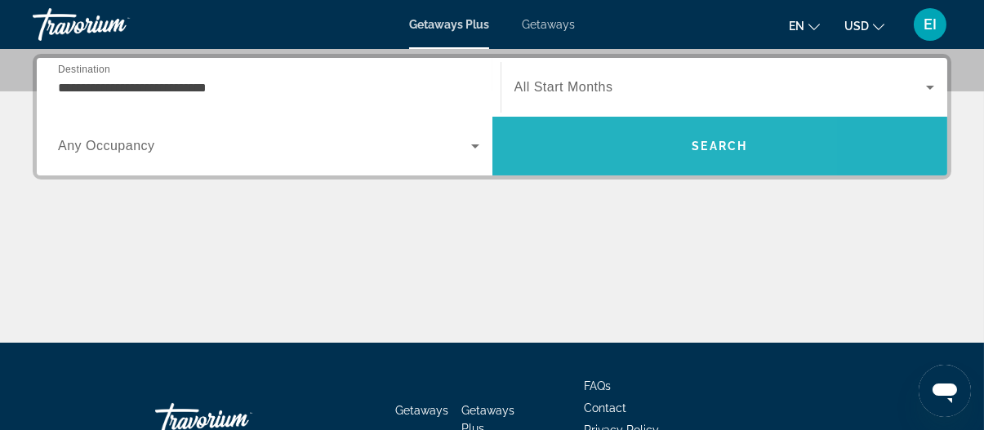
click at [583, 158] on span "Search" at bounding box center [721, 146] width 456 height 39
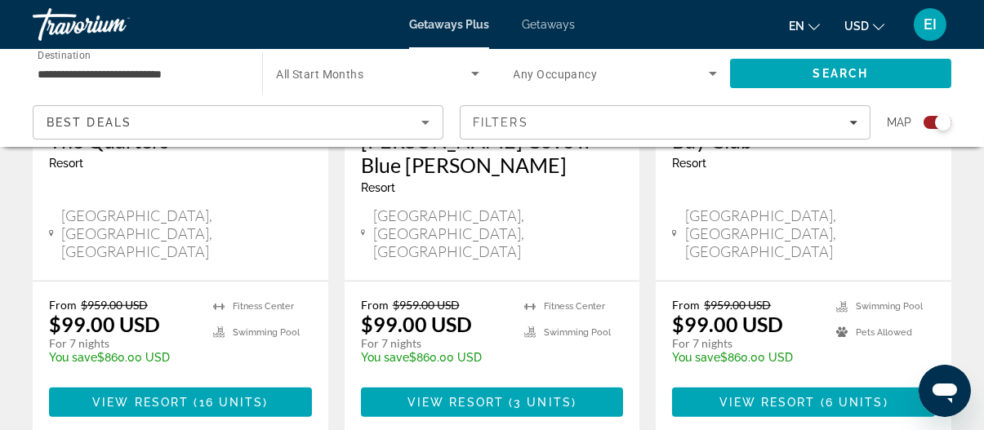
scroll to position [2777, 0]
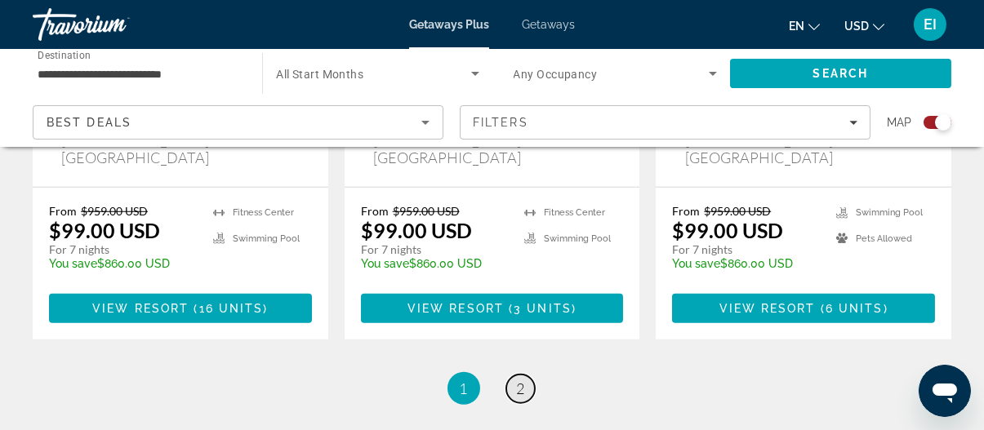
click at [512, 375] on link "page 2" at bounding box center [520, 389] width 29 height 29
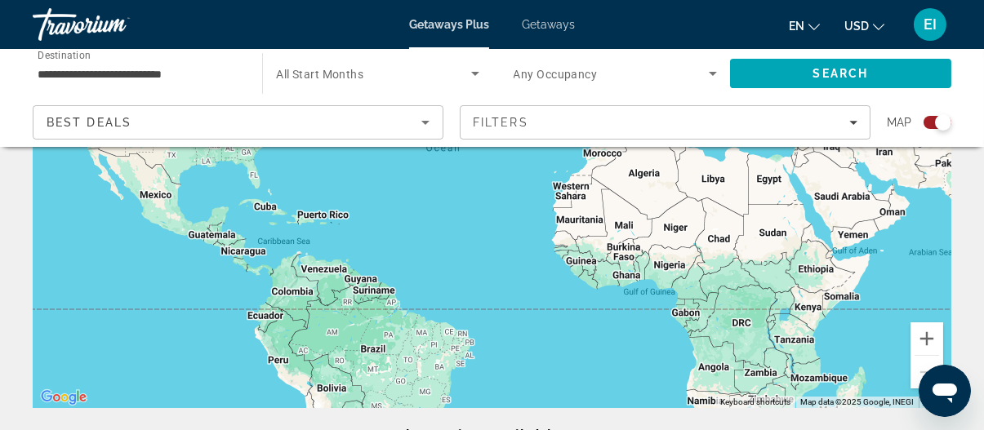
scroll to position [82, 0]
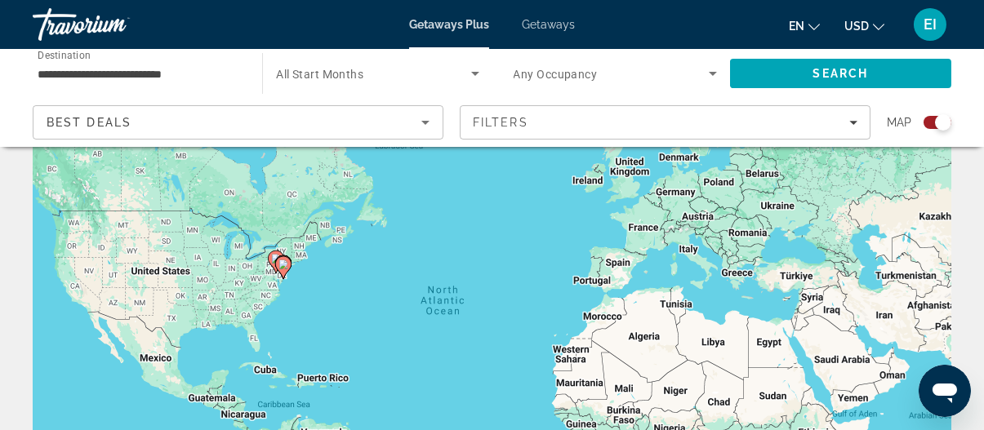
click at [527, 28] on span "Getaways" at bounding box center [548, 24] width 53 height 13
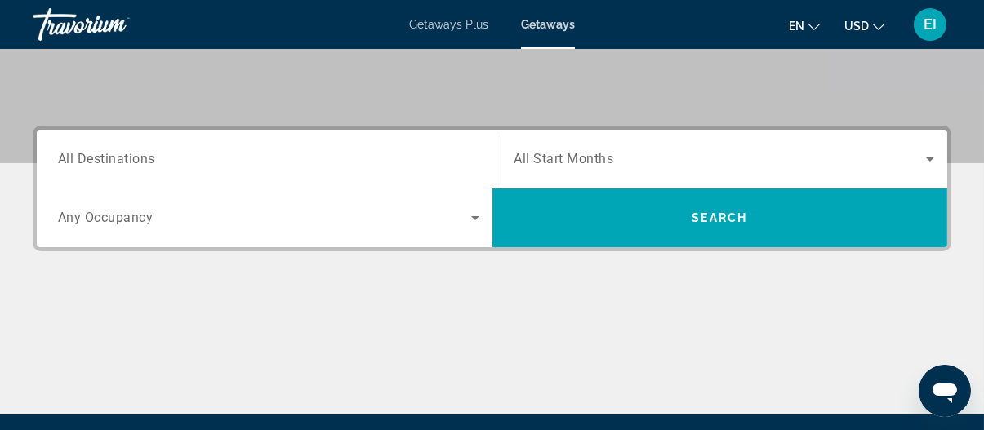
click at [254, 158] on input "Destination All Destinations" at bounding box center [269, 160] width 422 height 20
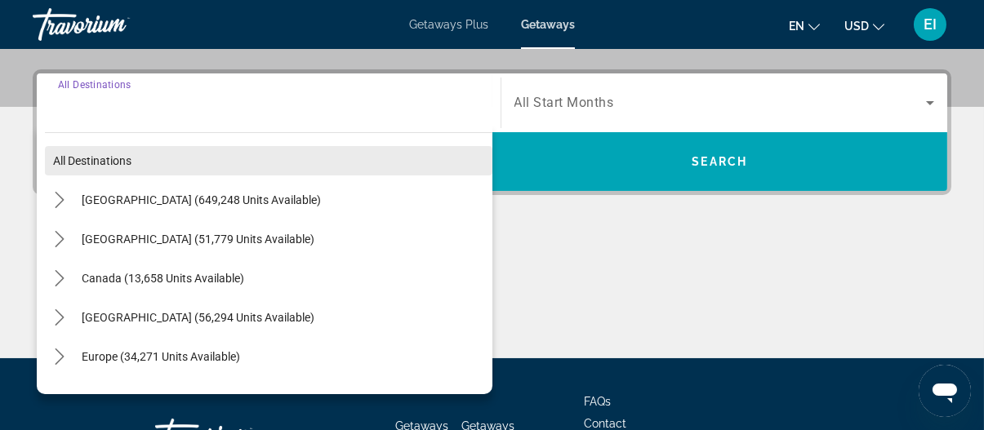
scroll to position [399, 0]
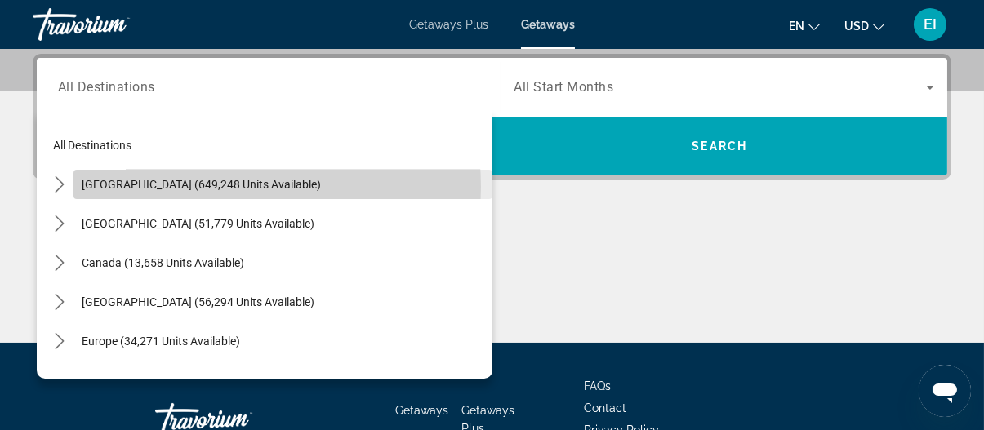
click at [199, 186] on span "[GEOGRAPHIC_DATA] (649,248 units available)" at bounding box center [201, 184] width 239 height 13
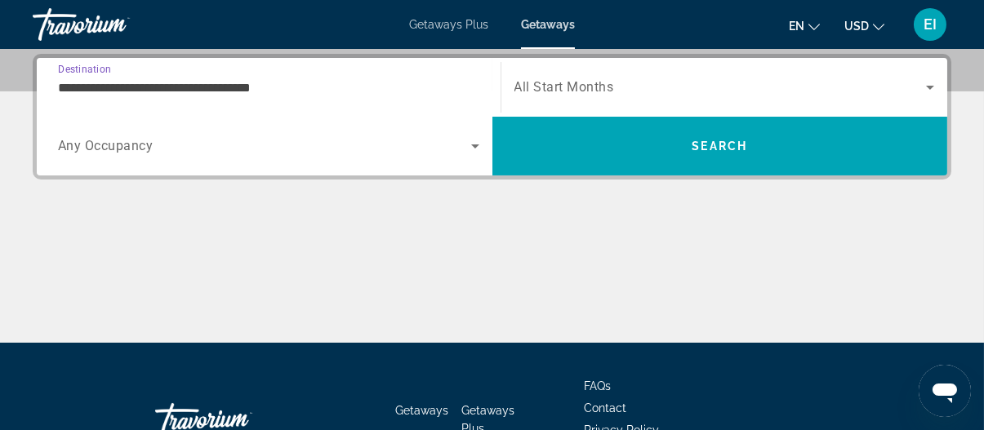
click at [190, 88] on input "**********" at bounding box center [269, 88] width 422 height 20
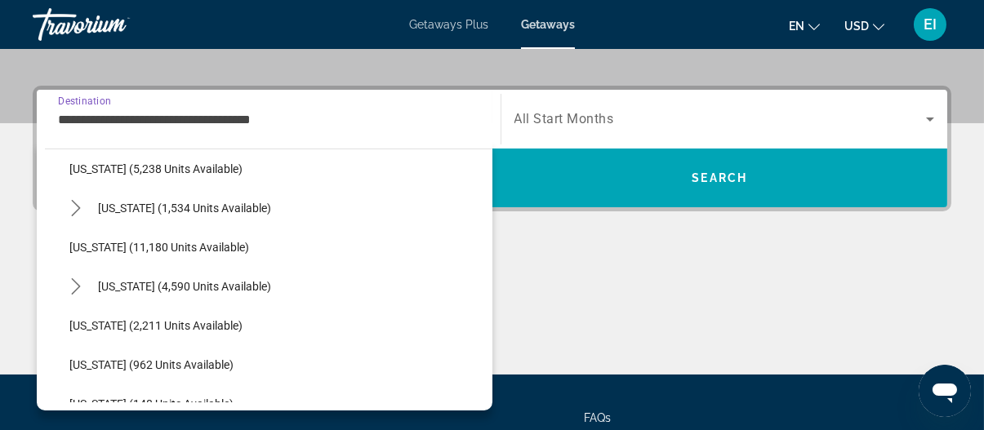
scroll to position [735, 0]
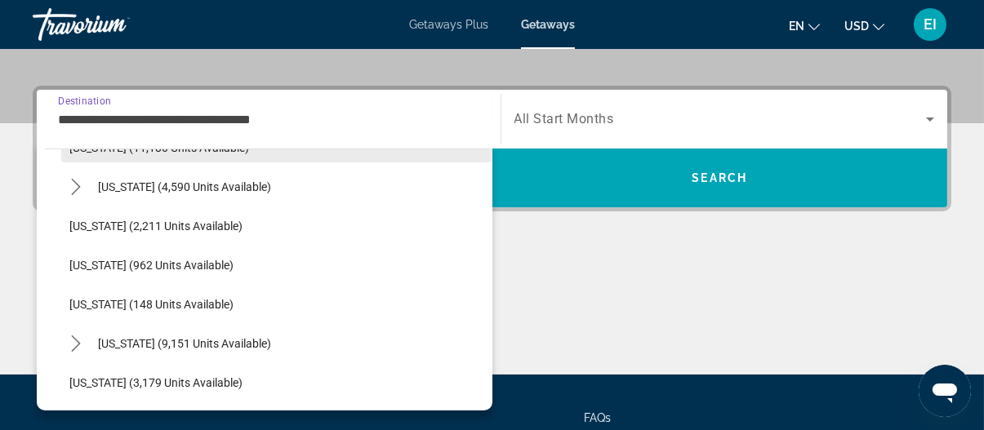
click at [87, 154] on span "Select destination: Maryland (11,180 units available)" at bounding box center [276, 147] width 431 height 39
type input "**********"
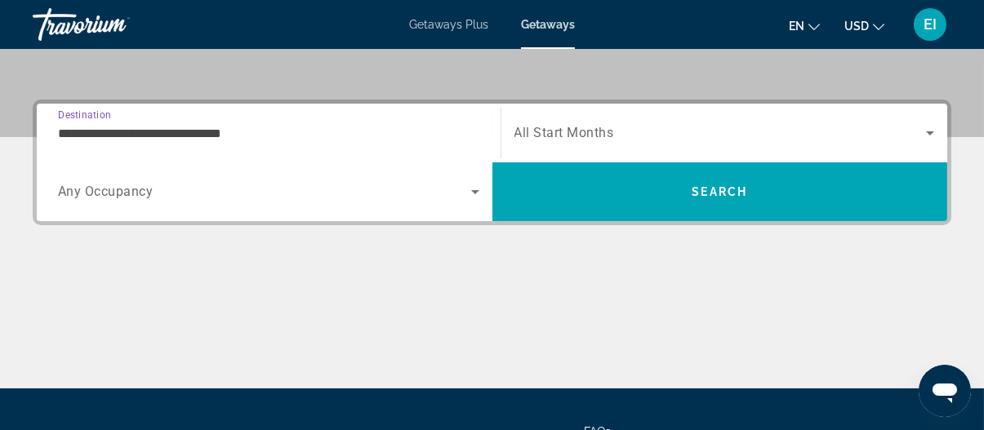
scroll to position [317, 0]
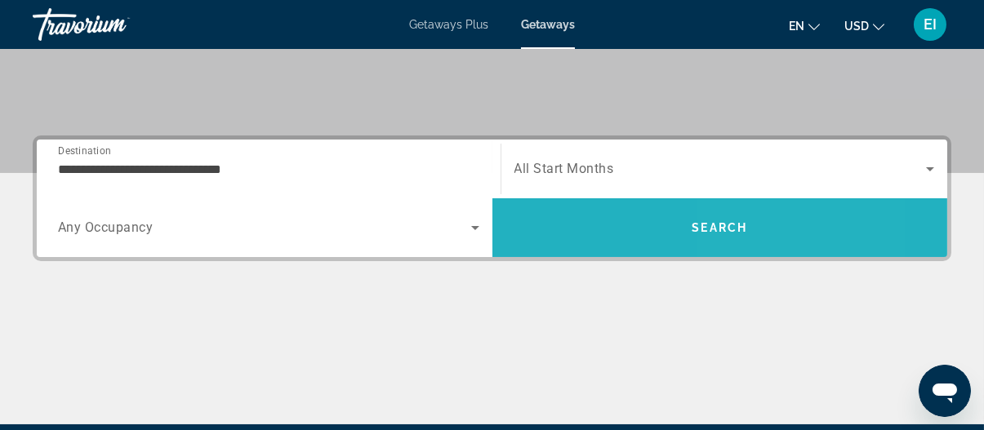
click at [789, 242] on span "Search" at bounding box center [721, 227] width 456 height 39
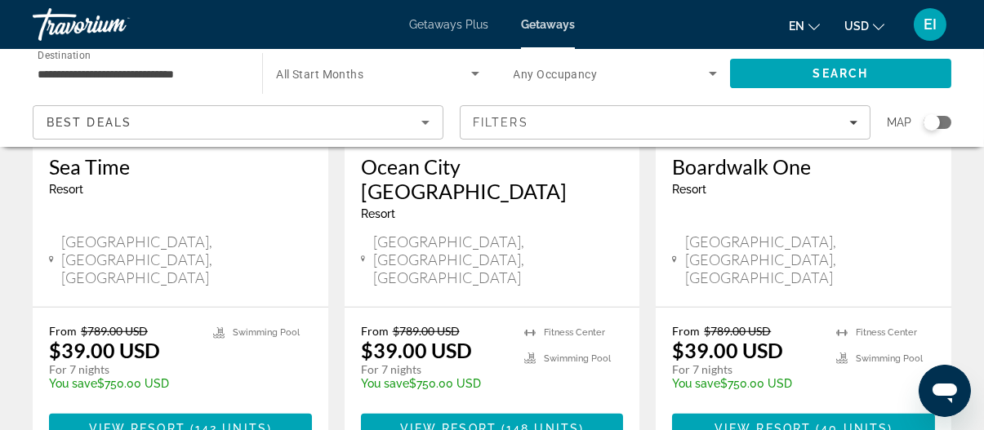
scroll to position [2144, 0]
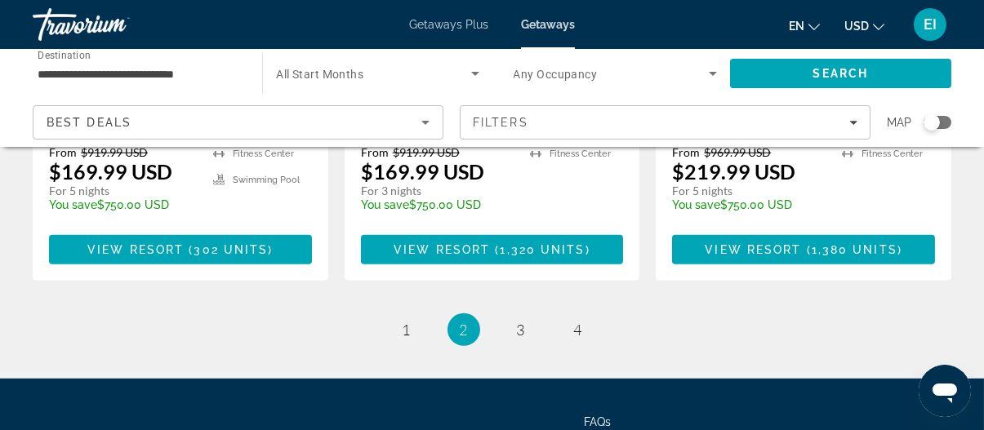
scroll to position [2406, 0]
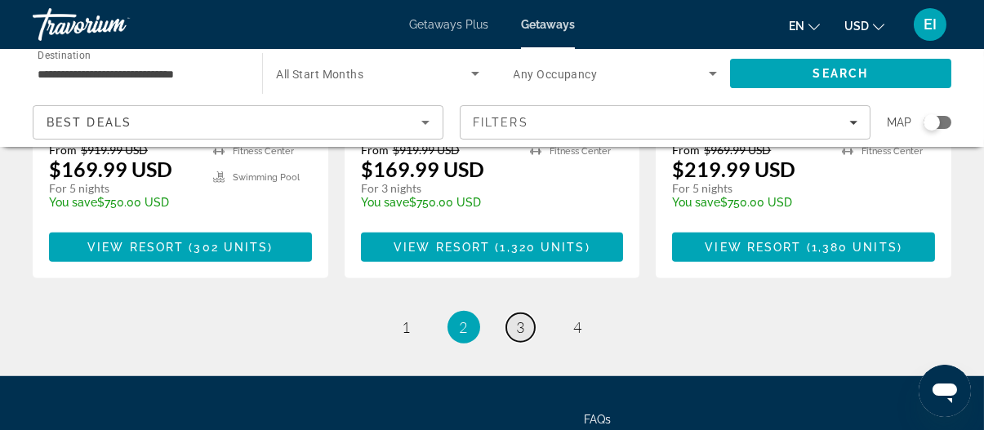
click at [515, 314] on link "page 3" at bounding box center [520, 328] width 29 height 29
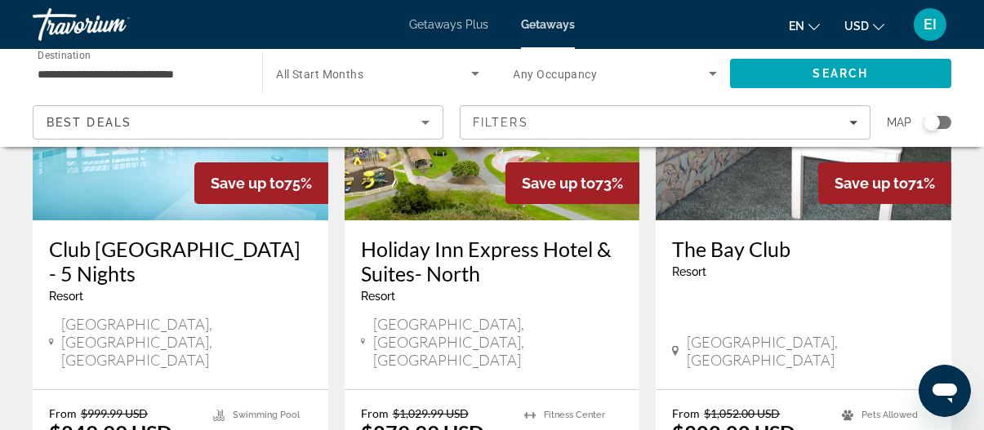
scroll to position [327, 0]
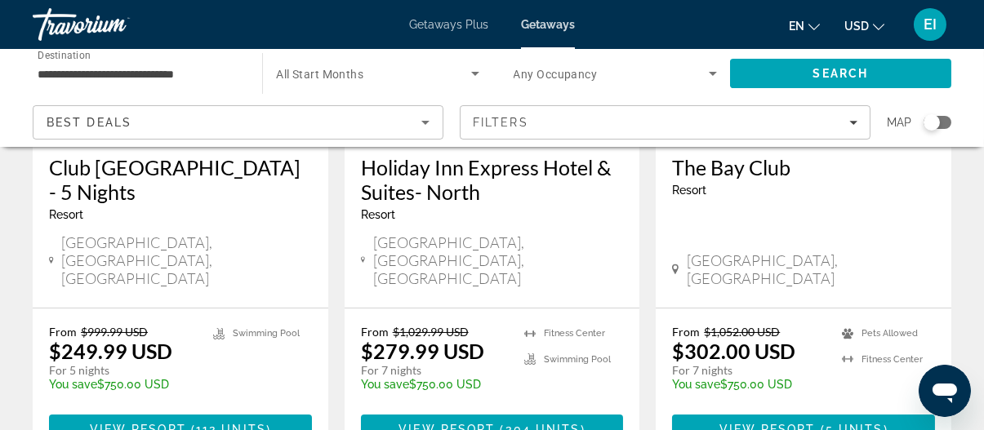
click at [146, 188] on h3 "Club [GEOGRAPHIC_DATA] - 5 Nights" at bounding box center [180, 179] width 263 height 49
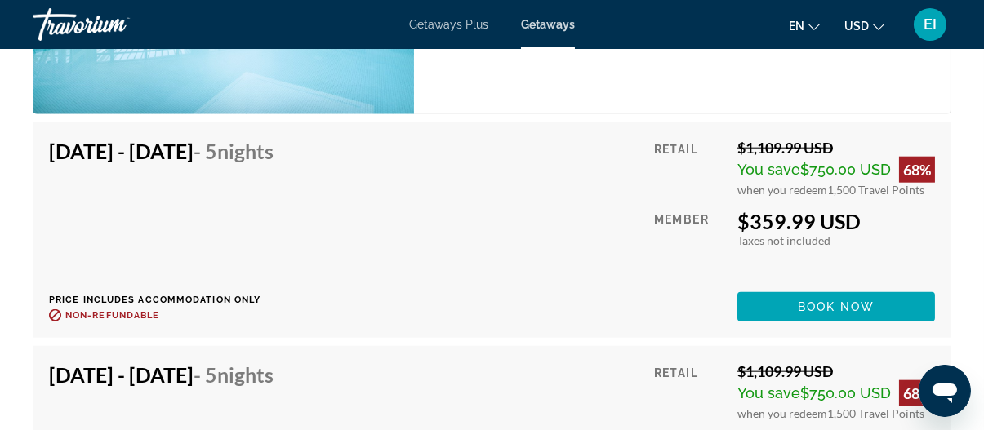
scroll to position [3758, 0]
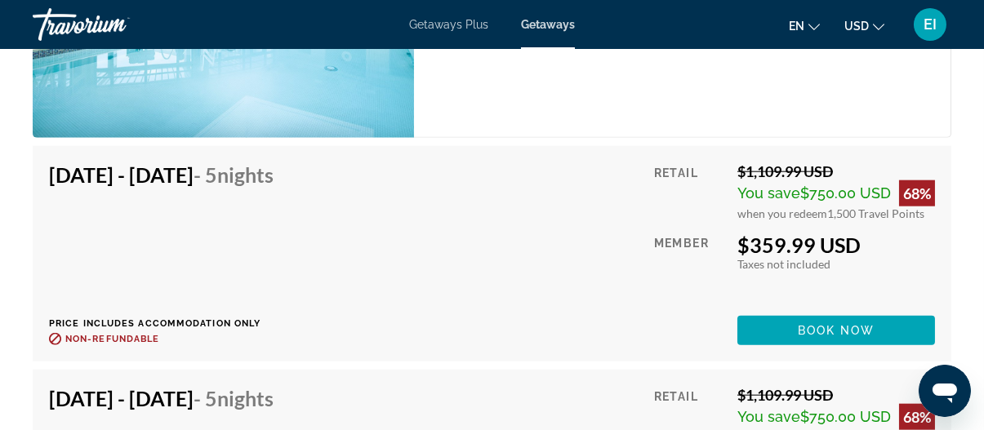
click at [208, 163] on div "[DATE] - [DATE] - 5 Nights" at bounding box center [161, 179] width 225 height 33
click at [792, 185] on span "You save" at bounding box center [769, 193] width 63 height 17
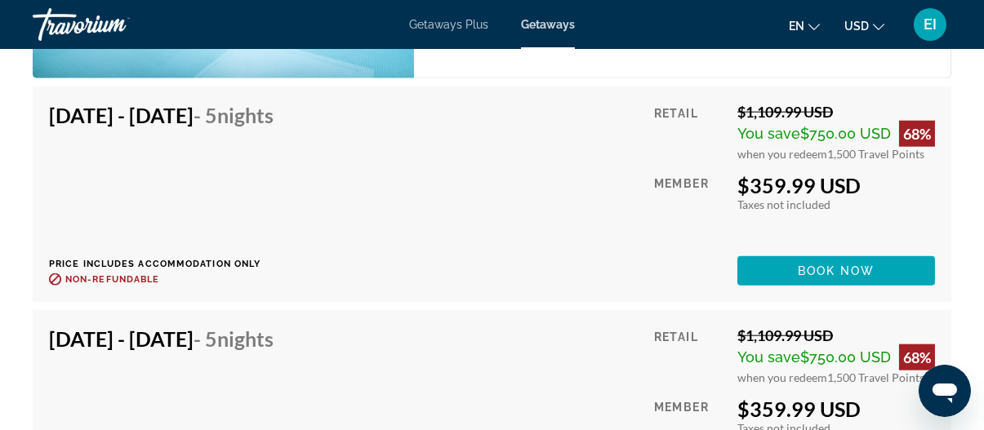
scroll to position [3839, 0]
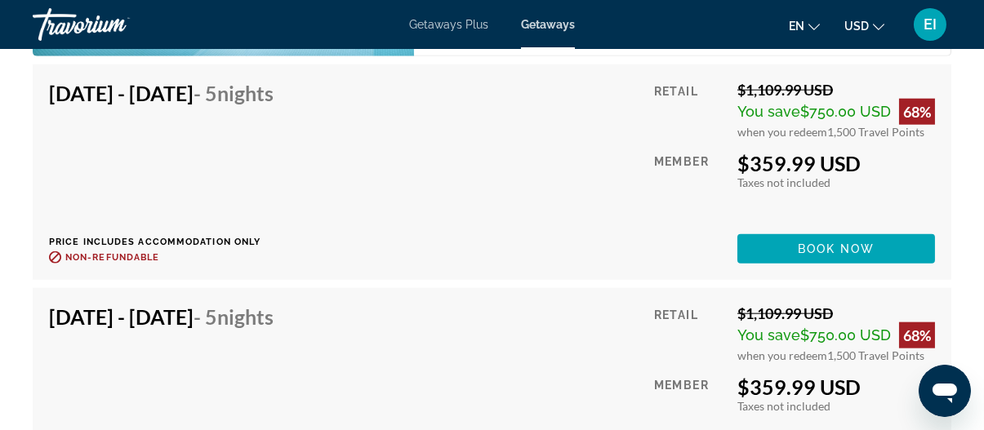
click at [254, 237] on p "Price includes accommodation only" at bounding box center [167, 242] width 237 height 11
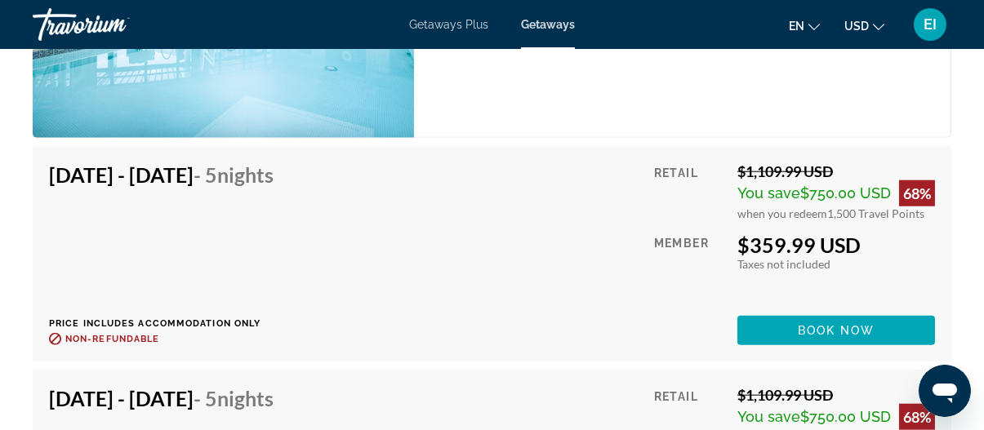
scroll to position [3594, 0]
